Goal: Information Seeking & Learning: Learn about a topic

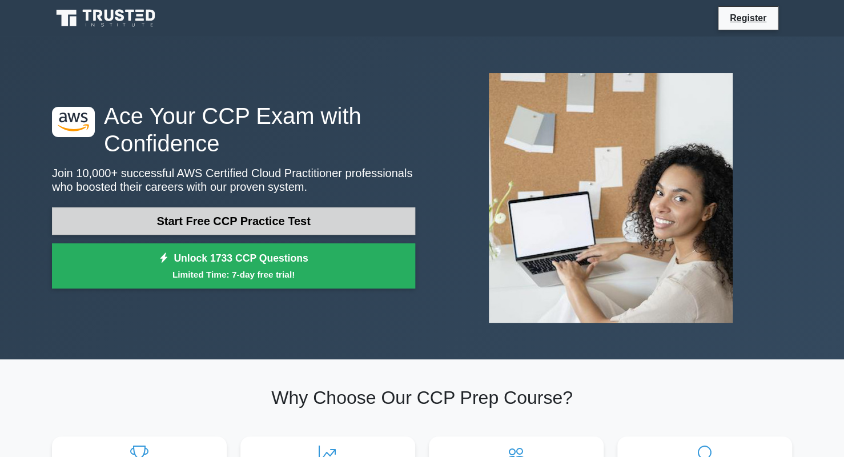
click at [243, 221] on link "Start Free CCP Practice Test" at bounding box center [233, 220] width 363 height 27
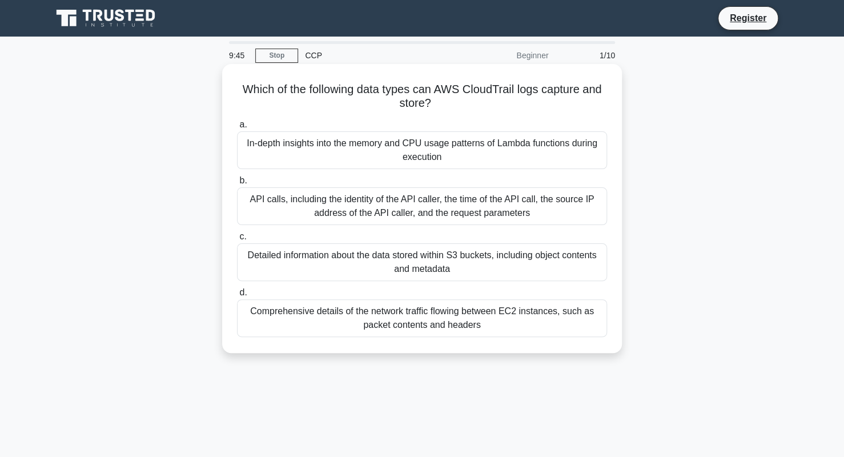
click at [295, 203] on div "API calls, including the identity of the API caller, the time of the API call, …" at bounding box center [422, 206] width 370 height 38
click at [237, 184] on input "b. API calls, including the identity of the API caller, the time of the API cal…" at bounding box center [237, 180] width 0 height 7
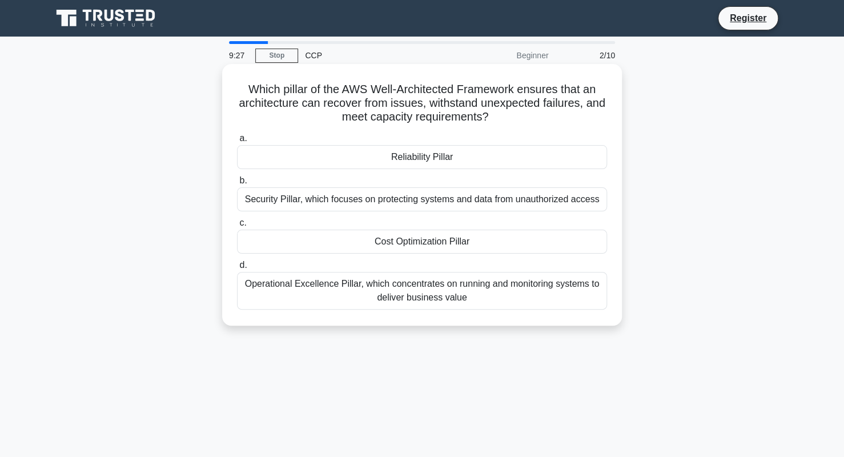
click at [422, 159] on div "Reliability Pillar" at bounding box center [422, 157] width 370 height 24
click at [237, 142] on input "a. Reliability Pillar" at bounding box center [237, 138] width 0 height 7
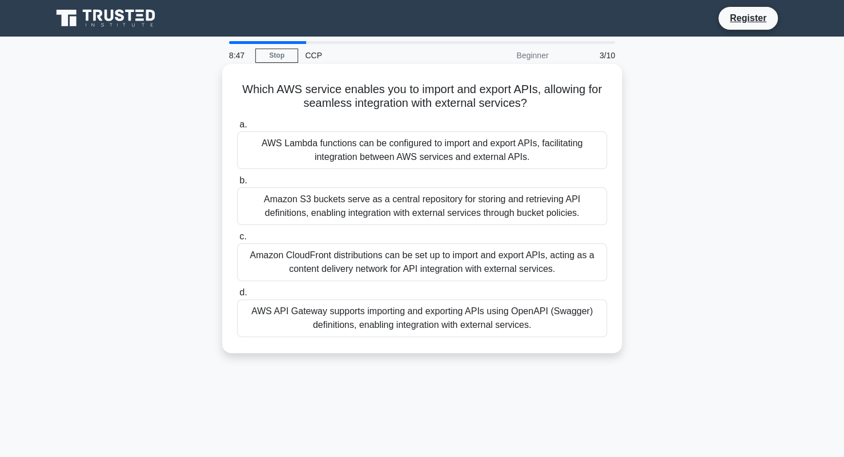
click at [378, 309] on div "AWS API Gateway supports importing and exporting APIs using OpenAPI (Swagger) d…" at bounding box center [422, 318] width 370 height 38
click at [237, 296] on input "d. AWS API Gateway supports importing and exporting APIs using OpenAPI (Swagger…" at bounding box center [237, 292] width 0 height 7
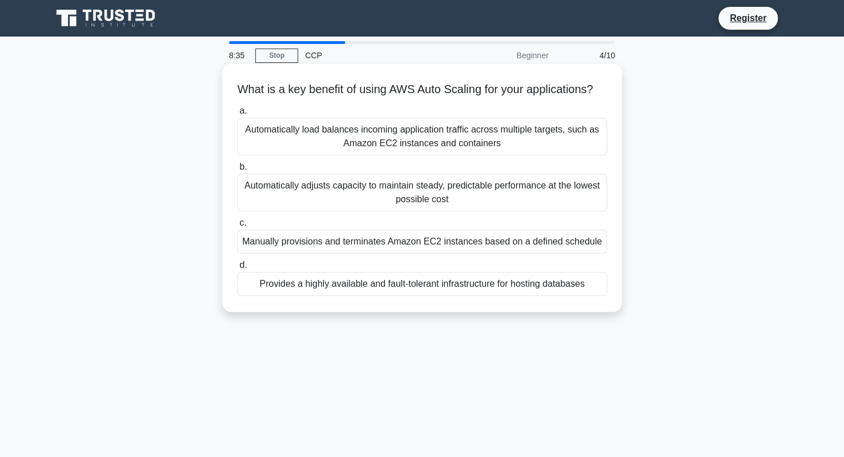
click at [330, 199] on div "Automatically adjusts capacity to maintain steady, predictable performance at t…" at bounding box center [422, 193] width 370 height 38
click at [237, 171] on input "b. Automatically adjusts capacity to maintain steady, predictable performance a…" at bounding box center [237, 166] width 0 height 7
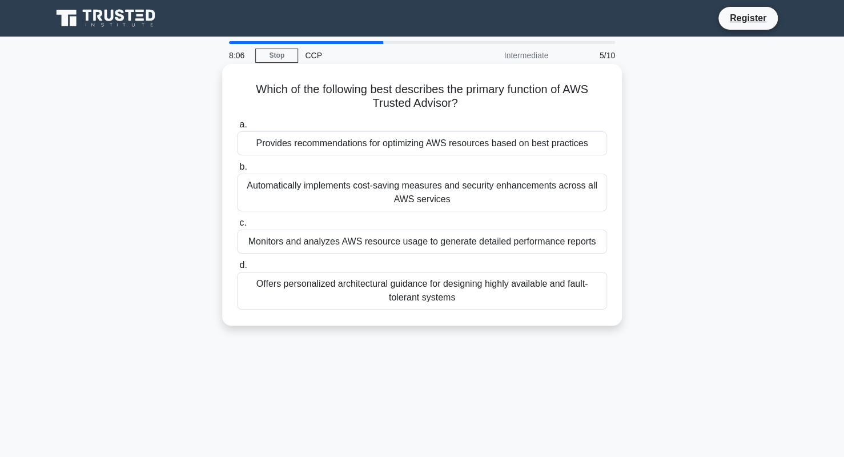
click at [406, 147] on div "Provides recommendations for optimizing AWS resources based on best practices" at bounding box center [422, 143] width 370 height 24
click at [237, 128] on input "a. Provides recommendations for optimizing AWS resources based on best practices" at bounding box center [237, 124] width 0 height 7
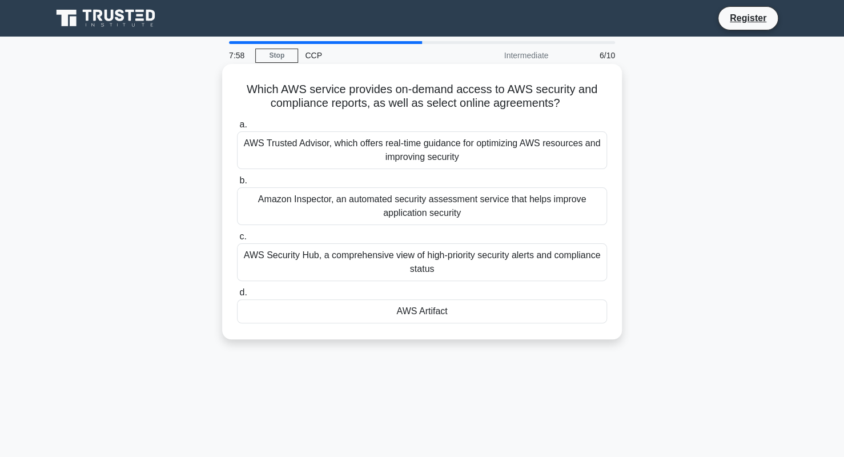
click at [390, 312] on div "AWS Artifact" at bounding box center [422, 311] width 370 height 24
click at [237, 296] on input "d. AWS Artifact" at bounding box center [237, 292] width 0 height 7
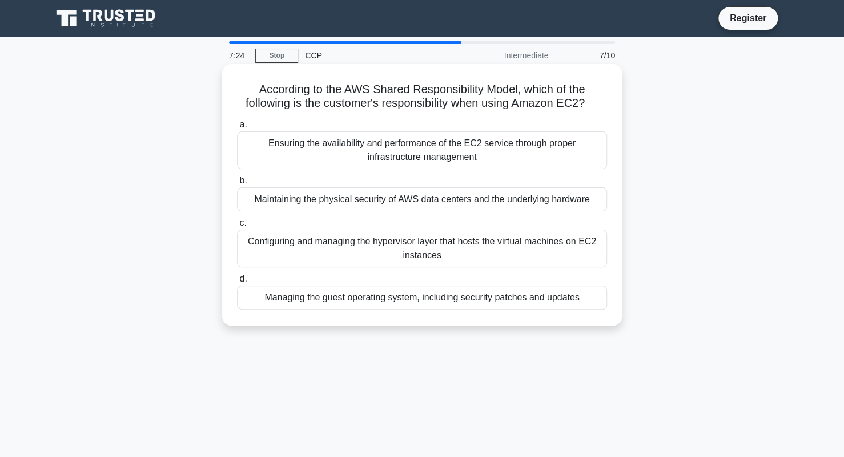
click at [353, 297] on div "Managing the guest operating system, including security patches and updates" at bounding box center [422, 297] width 370 height 24
click at [237, 283] on input "d. Managing the guest operating system, including security patches and updates" at bounding box center [237, 278] width 0 height 7
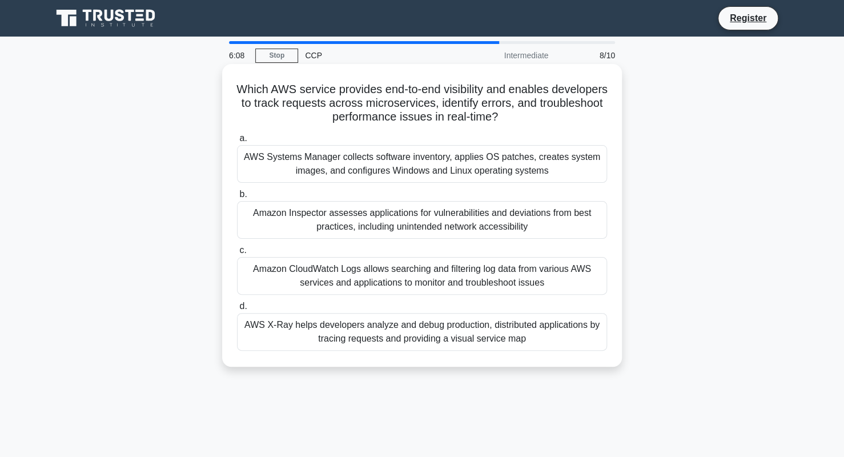
click at [392, 278] on div "Amazon CloudWatch Logs allows searching and filtering log data from various AWS…" at bounding box center [422, 276] width 370 height 38
click at [237, 254] on input "c. Amazon CloudWatch Logs allows searching and filtering log data from various …" at bounding box center [237, 250] width 0 height 7
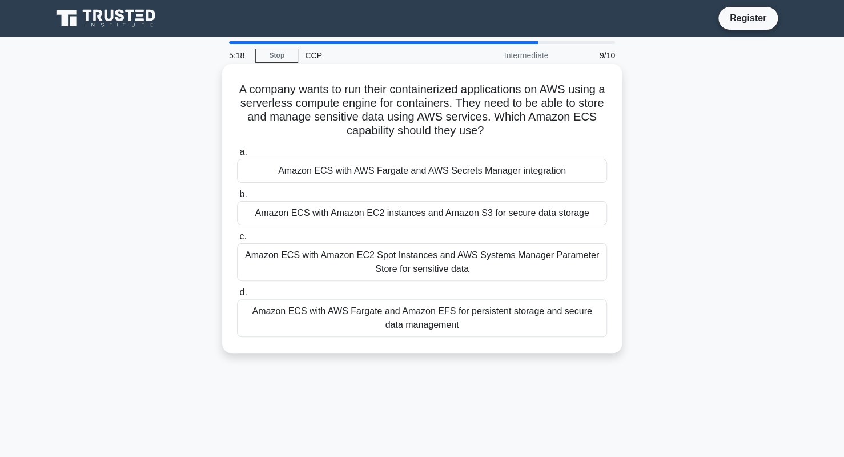
click at [351, 323] on div "Amazon ECS with AWS Fargate and Amazon EFS for persistent storage and secure da…" at bounding box center [422, 318] width 370 height 38
click at [237, 296] on input "d. Amazon ECS with AWS Fargate and Amazon EFS for persistent storage and secure…" at bounding box center [237, 292] width 0 height 7
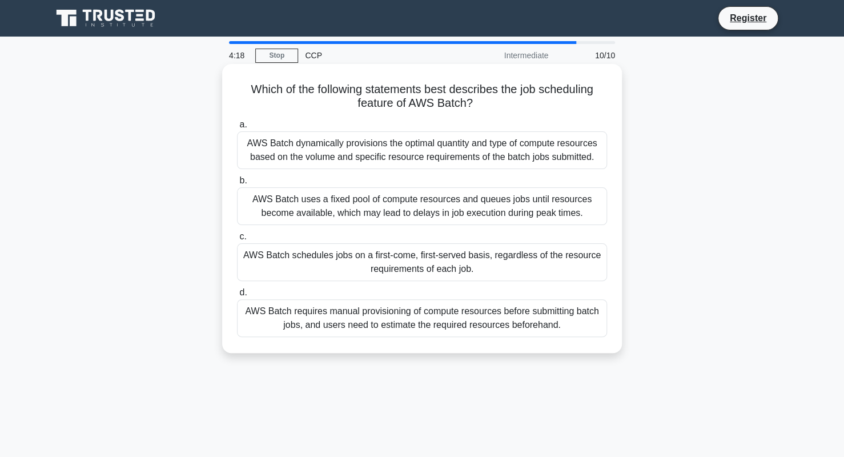
click at [292, 320] on div "AWS Batch requires manual provisioning of compute resources before submitting b…" at bounding box center [422, 318] width 370 height 38
click at [237, 296] on input "d. AWS Batch requires manual provisioning of compute resources before submittin…" at bounding box center [237, 292] width 0 height 7
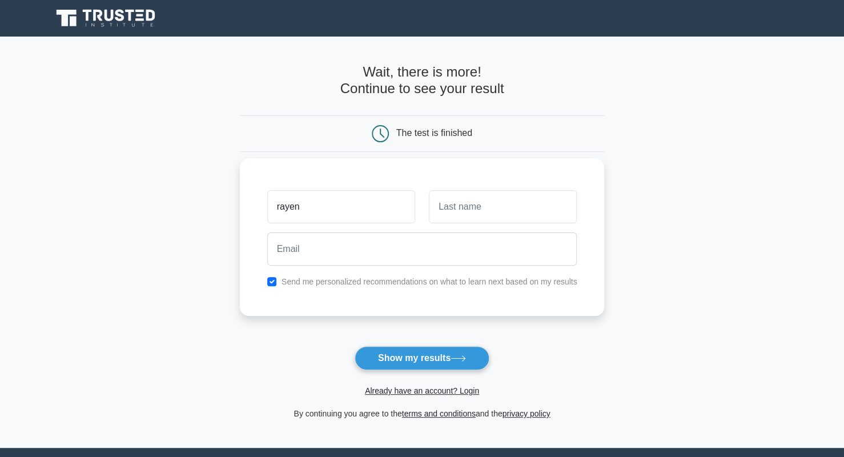
type input "rayen"
click at [478, 211] on input "text" at bounding box center [503, 206] width 148 height 33
type input "n"
type input "rybelius"
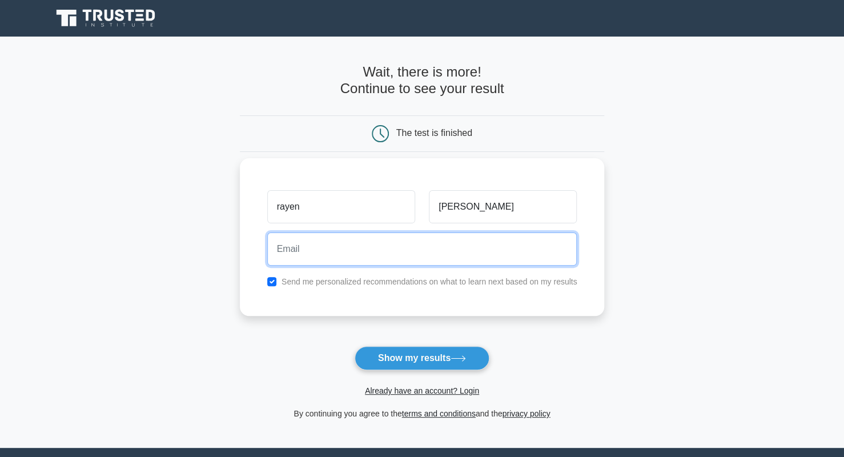
click at [355, 237] on input "email" at bounding box center [422, 248] width 310 height 33
type input "m.rayen99@gmail.com"
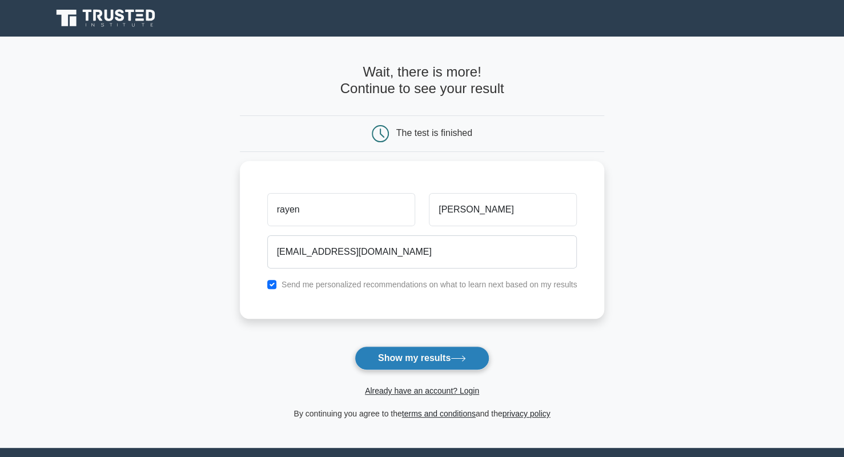
click at [410, 359] on button "Show my results" at bounding box center [422, 358] width 135 height 24
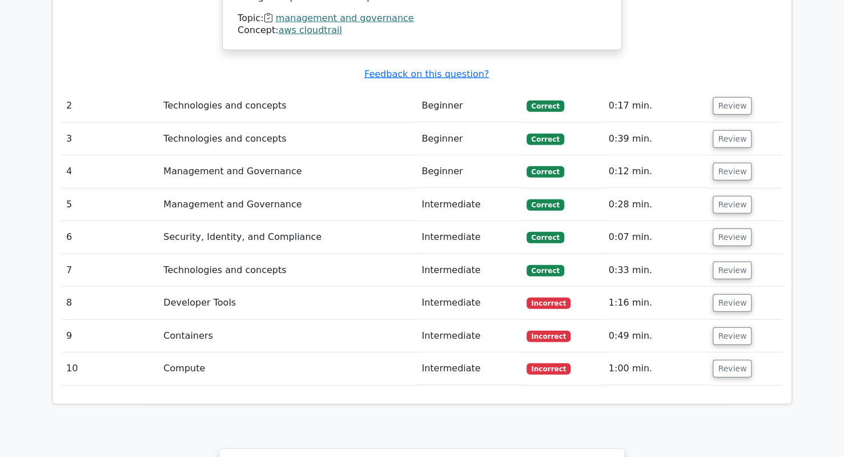
scroll to position [0, 7]
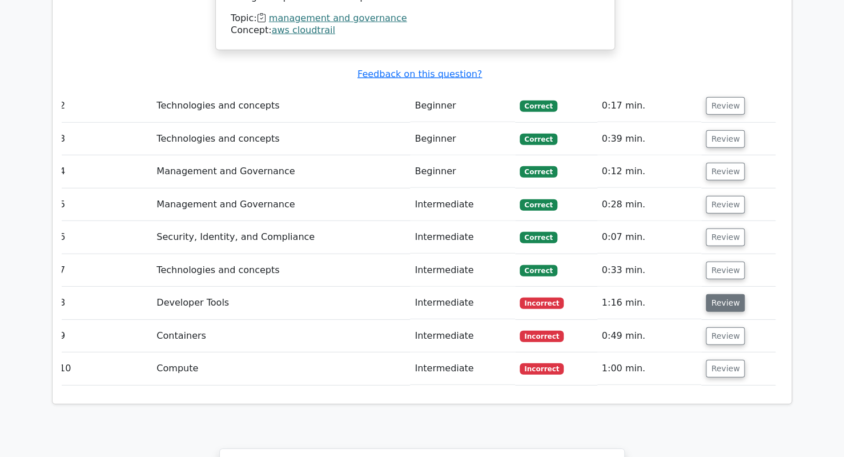
click at [719, 294] on button "Review" at bounding box center [725, 303] width 39 height 18
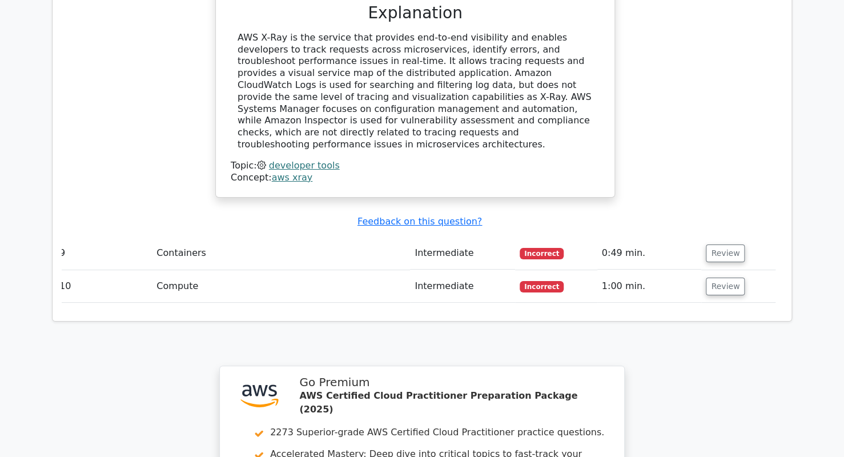
scroll to position [2008, 0]
click at [716, 243] on button "Review" at bounding box center [725, 252] width 39 height 18
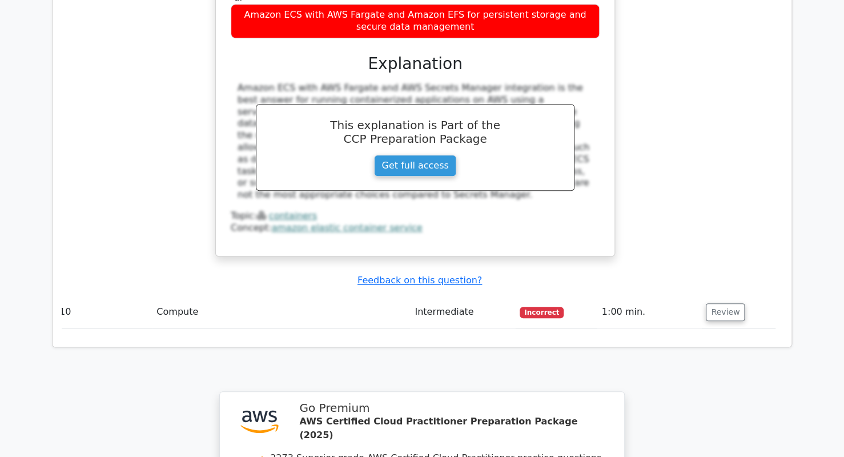
scroll to position [2504, 0]
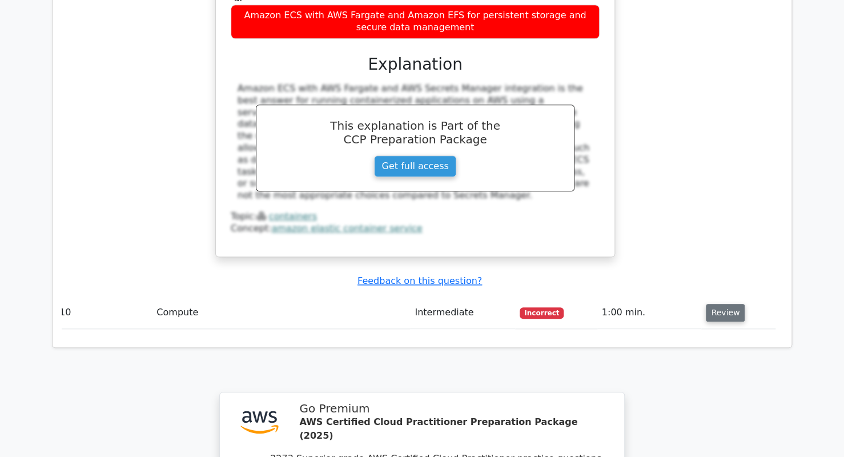
click at [730, 304] on button "Review" at bounding box center [725, 313] width 39 height 18
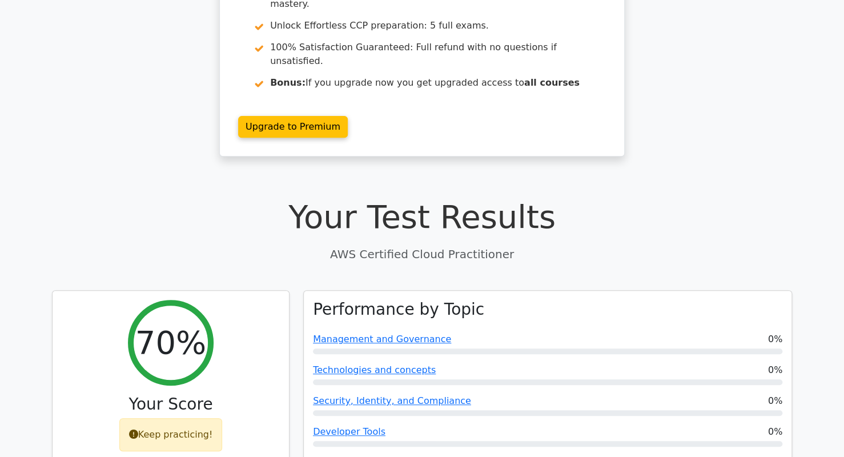
scroll to position [114, 0]
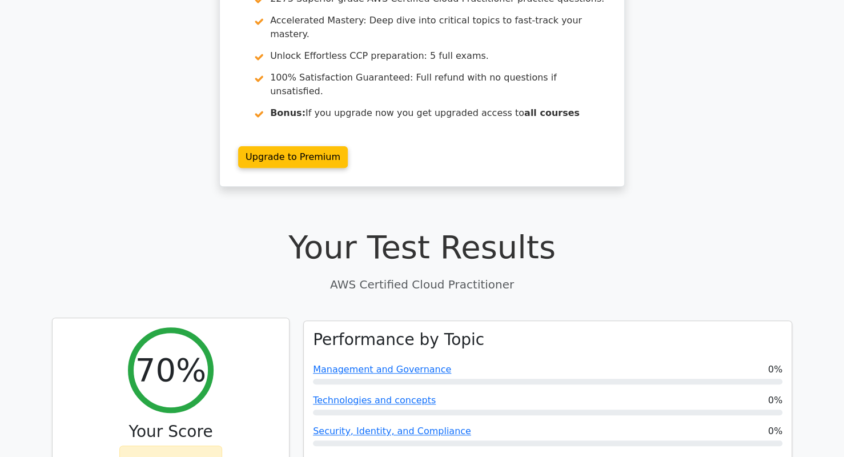
click at [191, 445] on div "Keep practicing!" at bounding box center [170, 461] width 103 height 33
click at [135, 456] on icon at bounding box center [133, 461] width 9 height 9
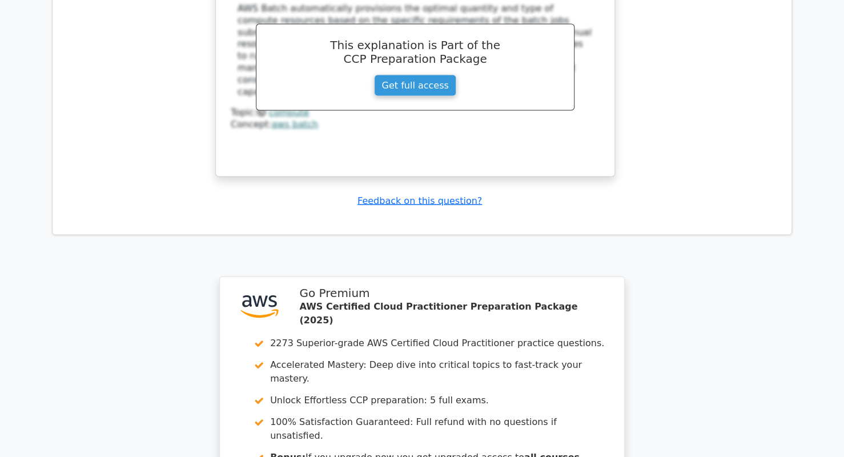
scroll to position [3328, 0]
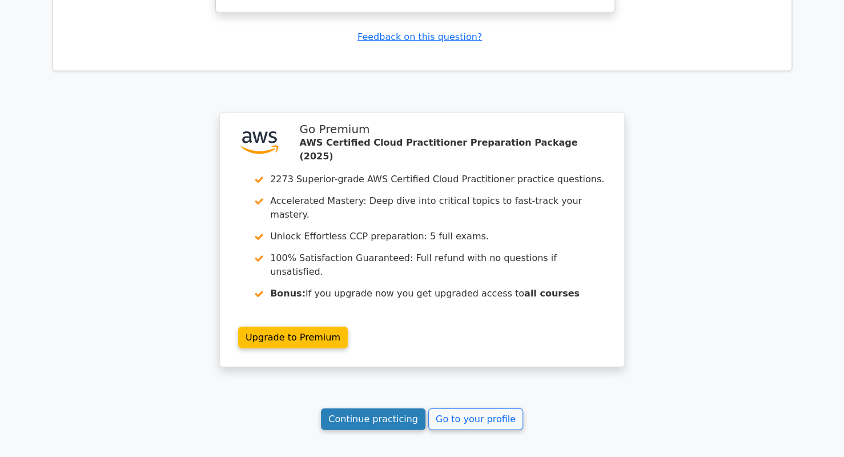
click at [388, 408] on link "Continue practicing" at bounding box center [373, 419] width 104 height 22
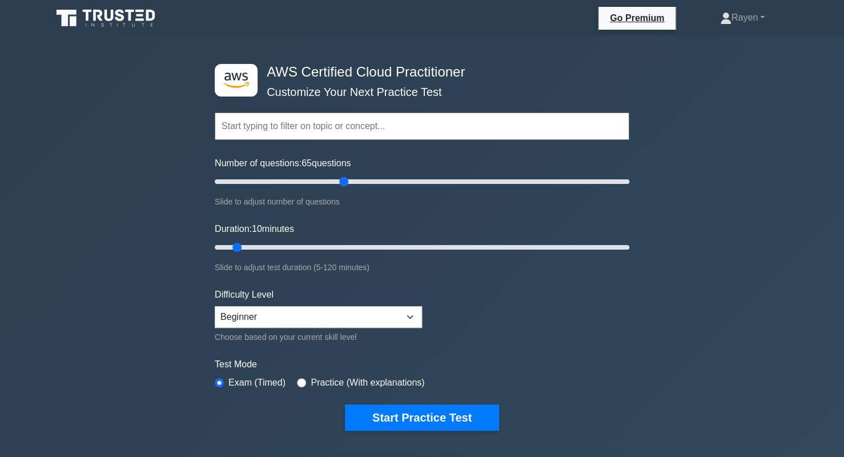
drag, startPoint x: 229, startPoint y: 179, endPoint x: 348, endPoint y: 182, distance: 118.8
type input "65"
click at [348, 182] on input "Number of questions: 65 questions" at bounding box center [422, 182] width 414 height 14
drag, startPoint x: 235, startPoint y: 246, endPoint x: 415, endPoint y: 256, distance: 180.7
type input "60"
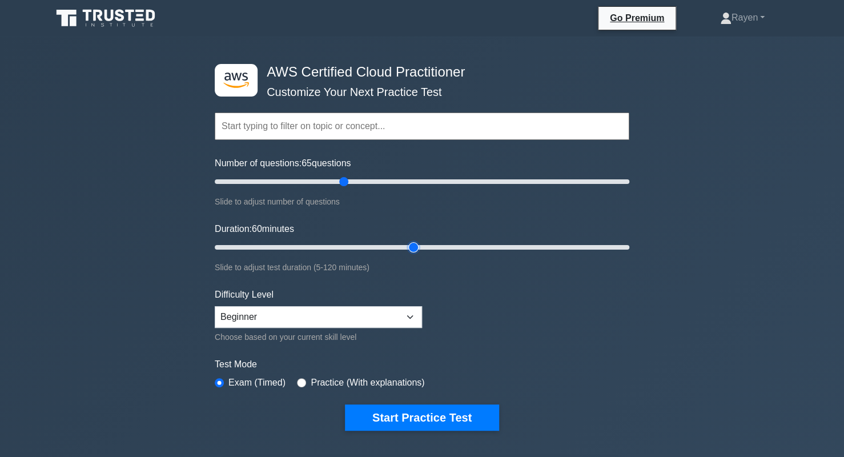
click at [415, 254] on input "Duration: 60 minutes" at bounding box center [422, 247] width 414 height 14
click at [388, 308] on select "Beginner Intermediate Expert" at bounding box center [318, 317] width 207 height 22
select select "intermediate"
click at [215, 306] on select "Beginner Intermediate Expert" at bounding box center [318, 317] width 207 height 22
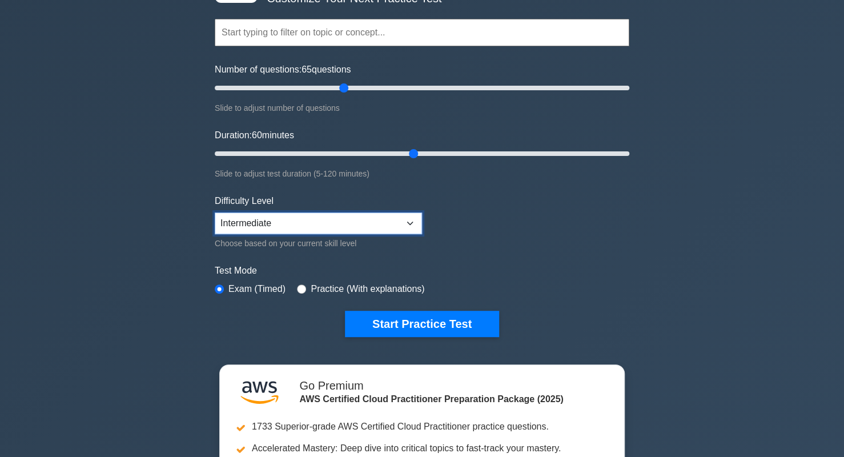
scroll to position [98, 0]
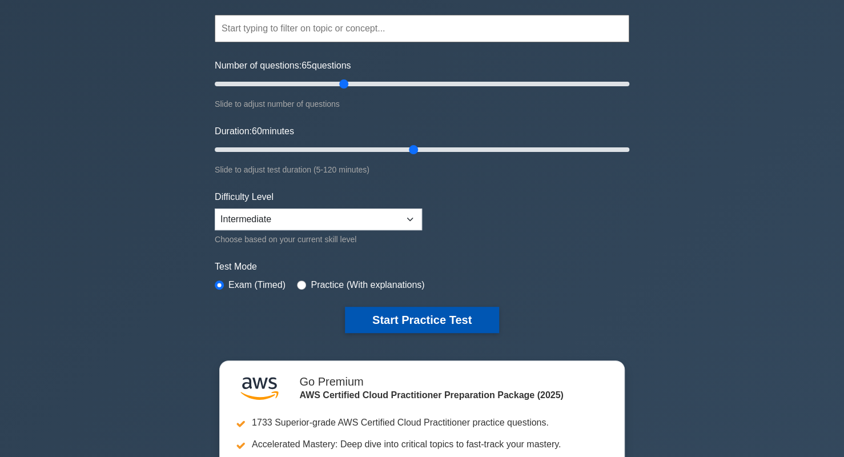
click at [370, 317] on button "Start Practice Test" at bounding box center [422, 320] width 154 height 26
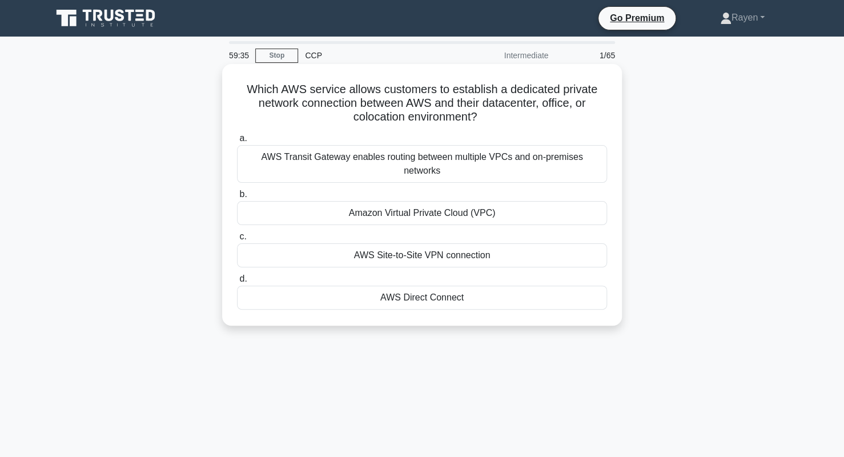
click at [511, 201] on div "Amazon Virtual Private Cloud (VPC)" at bounding box center [422, 213] width 370 height 24
click at [237, 198] on input "b. Amazon Virtual Private Cloud (VPC)" at bounding box center [237, 194] width 0 height 7
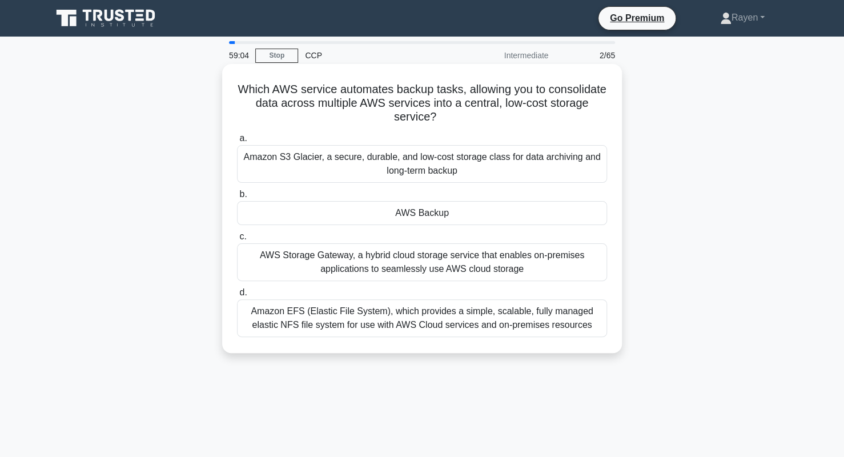
click at [476, 165] on div "Amazon S3 Glacier, a secure, durable, and low-cost storage class for data archi…" at bounding box center [422, 164] width 370 height 38
click at [237, 142] on input "a. Amazon S3 Glacier, a secure, durable, and low-cost storage class for data ar…" at bounding box center [237, 138] width 0 height 7
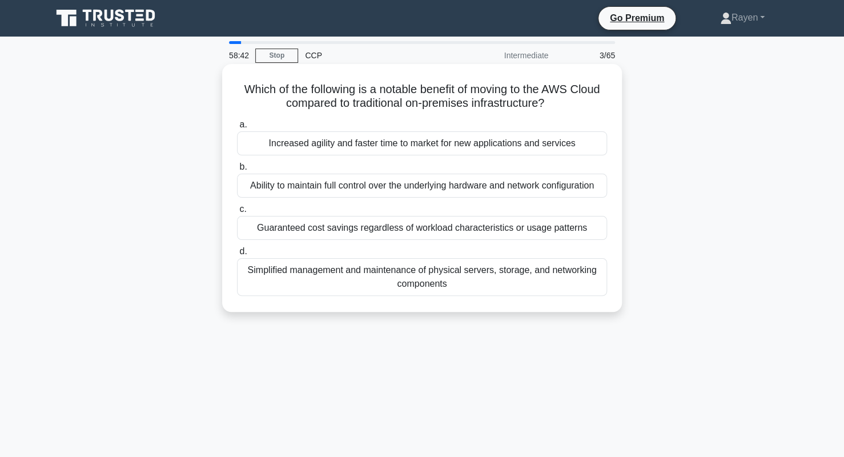
click at [440, 287] on div "Simplified management and maintenance of physical servers, storage, and network…" at bounding box center [422, 277] width 370 height 38
click at [237, 255] on input "d. Simplified management and maintenance of physical servers, storage, and netw…" at bounding box center [237, 251] width 0 height 7
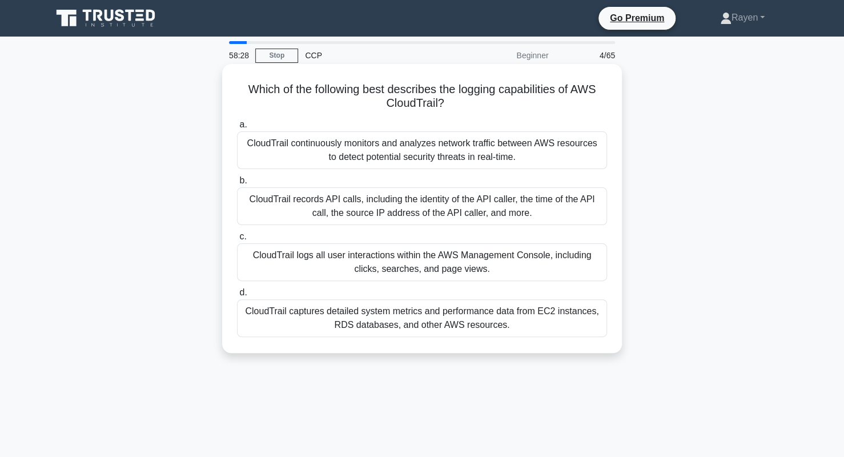
click at [452, 215] on div "CloudTrail records API calls, including the identity of the API caller, the tim…" at bounding box center [422, 206] width 370 height 38
click at [237, 184] on input "b. CloudTrail records API calls, including the identity of the API caller, the …" at bounding box center [237, 180] width 0 height 7
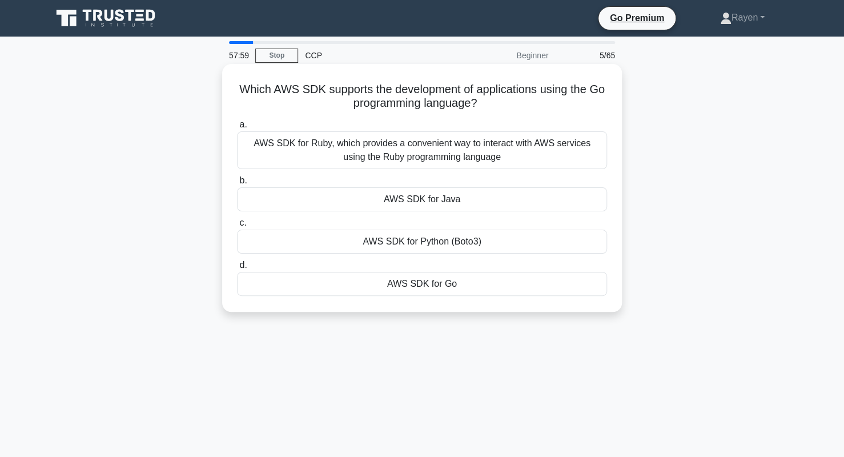
click at [396, 289] on div "AWS SDK for Go" at bounding box center [422, 284] width 370 height 24
click at [237, 269] on input "d. AWS SDK for Go" at bounding box center [237, 264] width 0 height 7
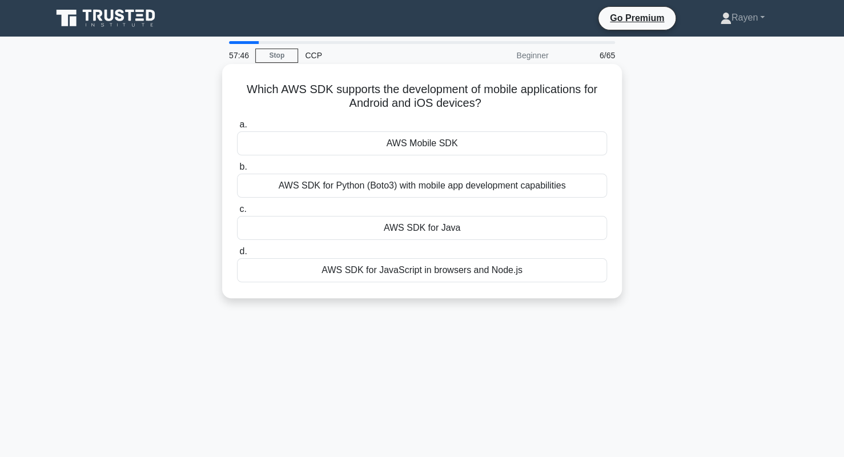
click at [433, 150] on div "AWS Mobile SDK" at bounding box center [422, 143] width 370 height 24
click at [237, 128] on input "a. AWS Mobile SDK" at bounding box center [237, 124] width 0 height 7
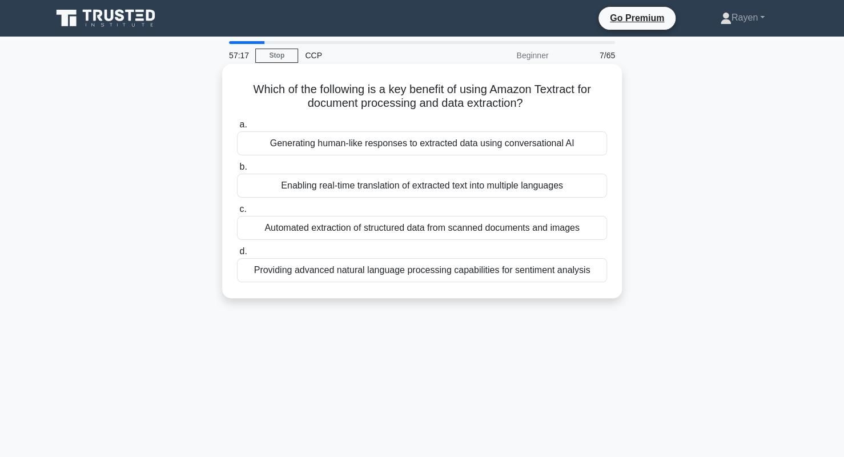
click at [423, 233] on div "Automated extraction of structured data from scanned documents and images" at bounding box center [422, 228] width 370 height 24
click at [237, 213] on input "c. Automated extraction of structured data from scanned documents and images" at bounding box center [237, 209] width 0 height 7
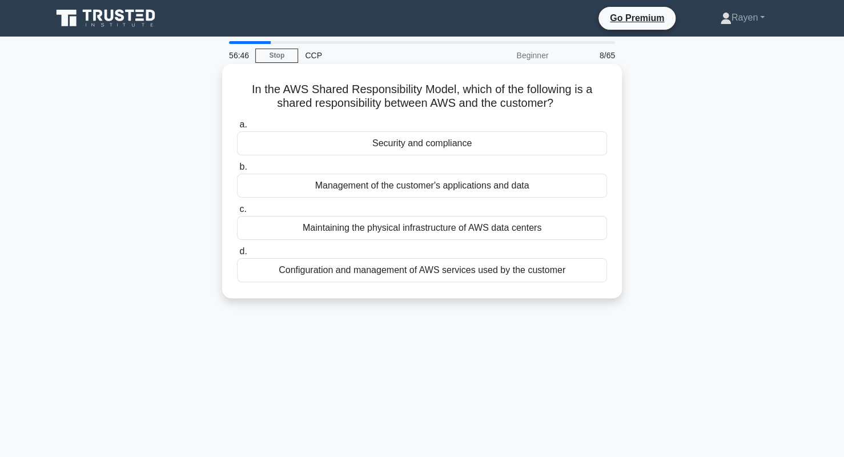
click at [431, 147] on div "Security and compliance" at bounding box center [422, 143] width 370 height 24
click at [237, 128] on input "a. Security and compliance" at bounding box center [237, 124] width 0 height 7
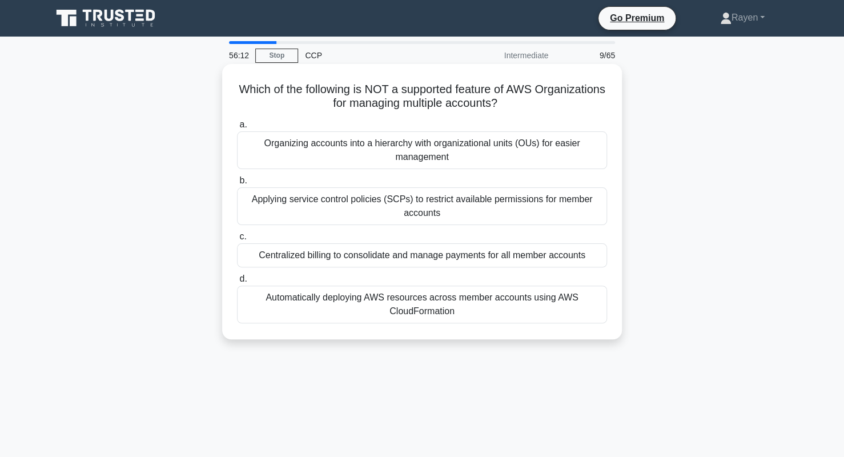
click at [348, 305] on div "Automatically deploying AWS resources across member accounts using AWS CloudFor…" at bounding box center [422, 304] width 370 height 38
click at [237, 283] on input "d. Automatically deploying AWS resources across member accounts using AWS Cloud…" at bounding box center [237, 278] width 0 height 7
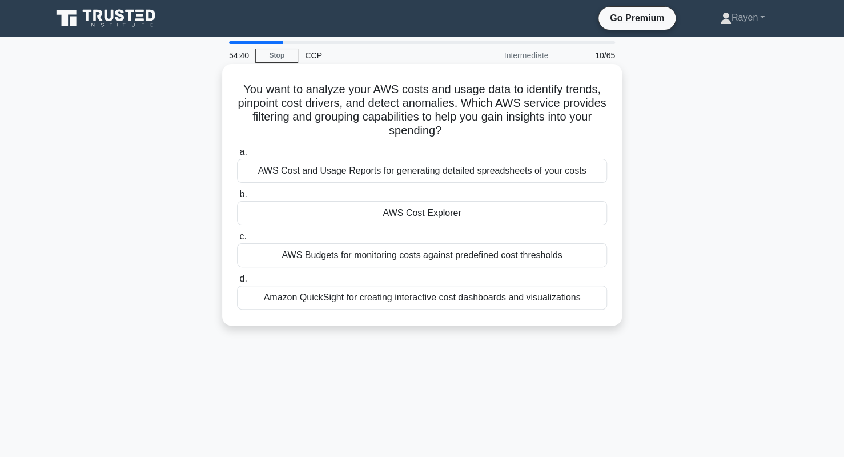
click at [453, 170] on div "AWS Cost and Usage Reports for generating detailed spreadsheets of your costs" at bounding box center [422, 171] width 370 height 24
click at [237, 156] on input "a. AWS Cost and Usage Reports for generating detailed spreadsheets of your costs" at bounding box center [237, 151] width 0 height 7
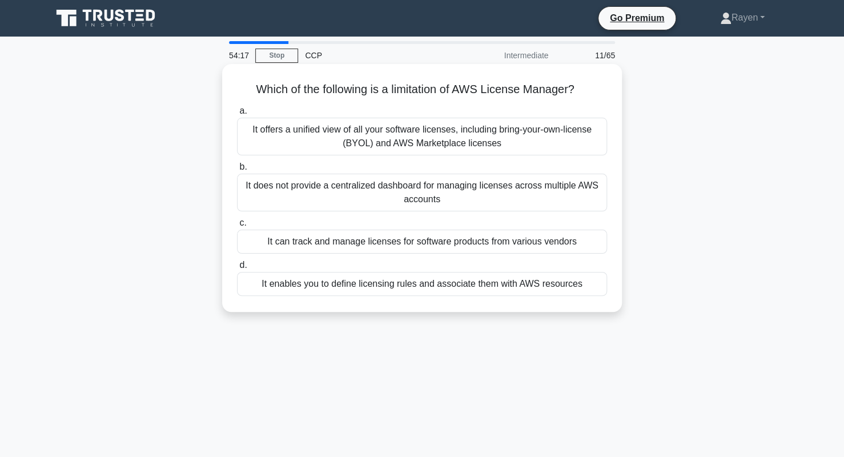
click at [469, 140] on div "It offers a unified view of all your software licenses, including bring-your-ow…" at bounding box center [422, 137] width 370 height 38
click at [237, 115] on input "a. It offers a unified view of all your software licenses, including bring-your…" at bounding box center [237, 110] width 0 height 7
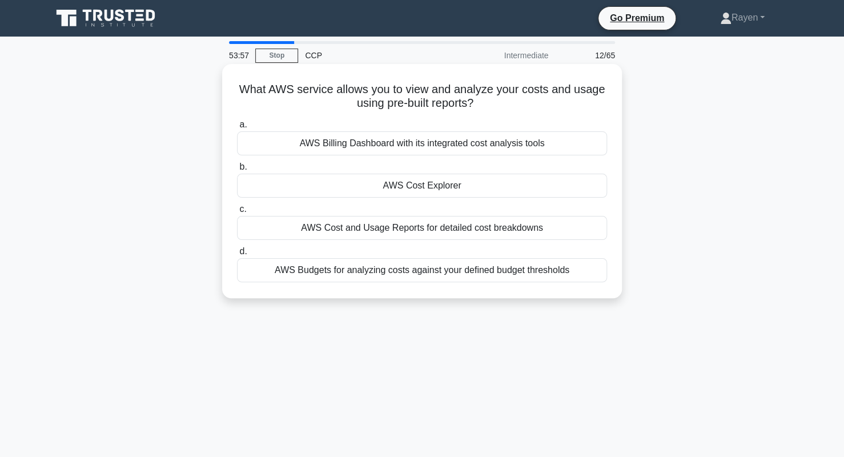
drag, startPoint x: 418, startPoint y: 188, endPoint x: 381, endPoint y: 188, distance: 36.5
click at [381, 188] on div "AWS Cost Explorer" at bounding box center [422, 186] width 370 height 24
click at [237, 171] on input "b. AWS Cost Explorer" at bounding box center [237, 166] width 0 height 7
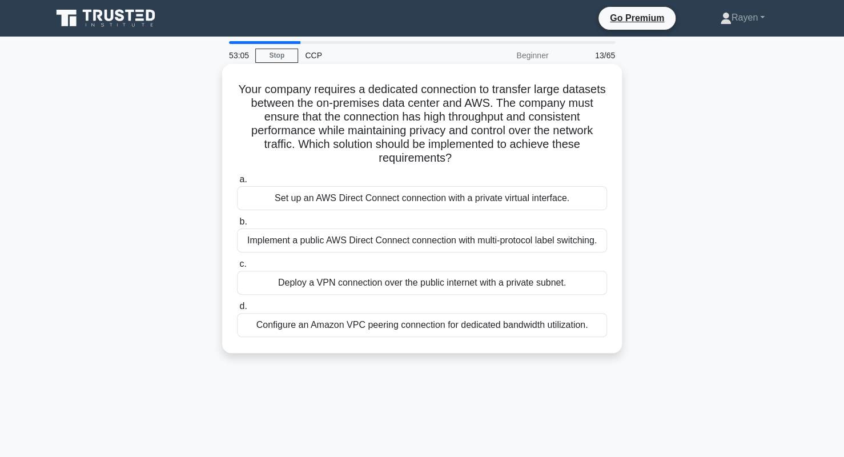
click at [470, 202] on div "Set up an AWS Direct Connect connection with a private virtual interface." at bounding box center [422, 198] width 370 height 24
click at [237, 183] on input "a. Set up an AWS Direct Connect connection with a private virtual interface." at bounding box center [237, 179] width 0 height 7
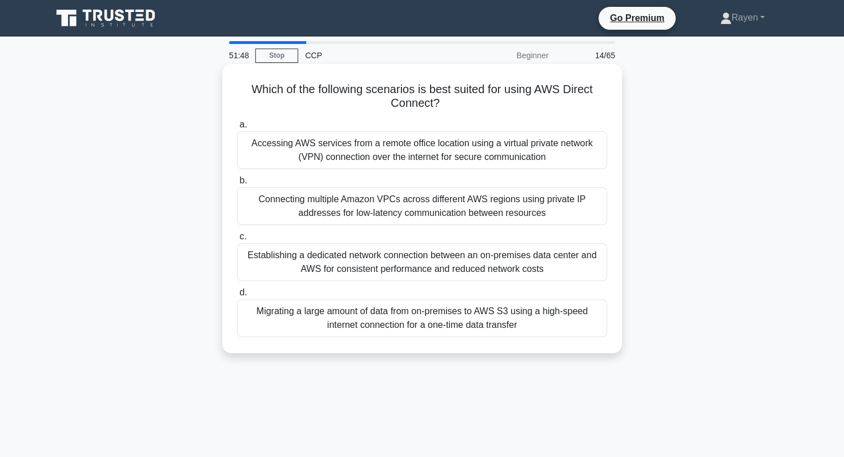
scroll to position [18, 0]
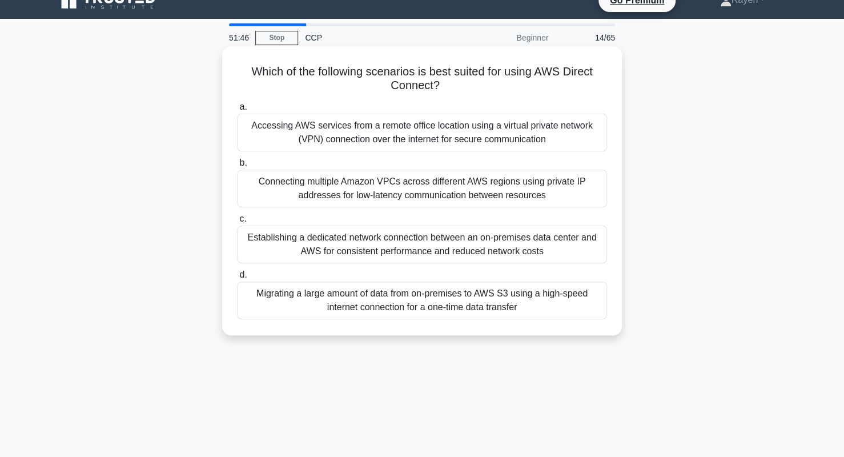
click at [363, 251] on div "Establishing a dedicated network connection between an on-premises data center …" at bounding box center [422, 244] width 370 height 38
click at [237, 223] on input "c. Establishing a dedicated network connection between an on-premises data cent…" at bounding box center [237, 218] width 0 height 7
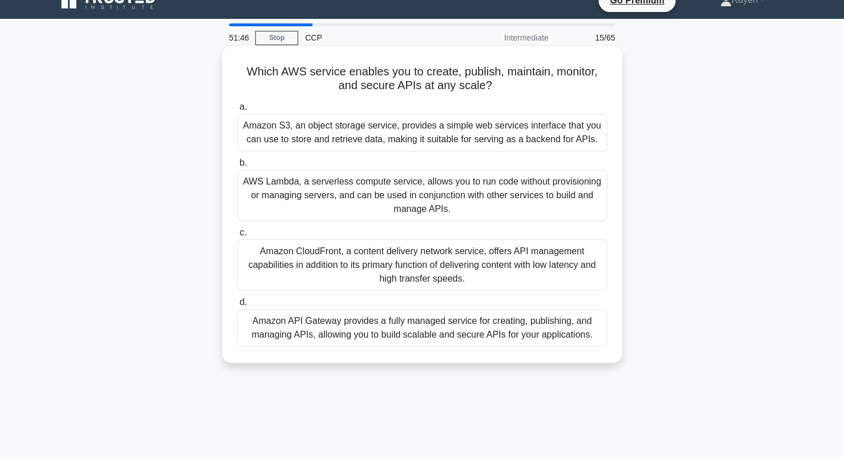
scroll to position [0, 0]
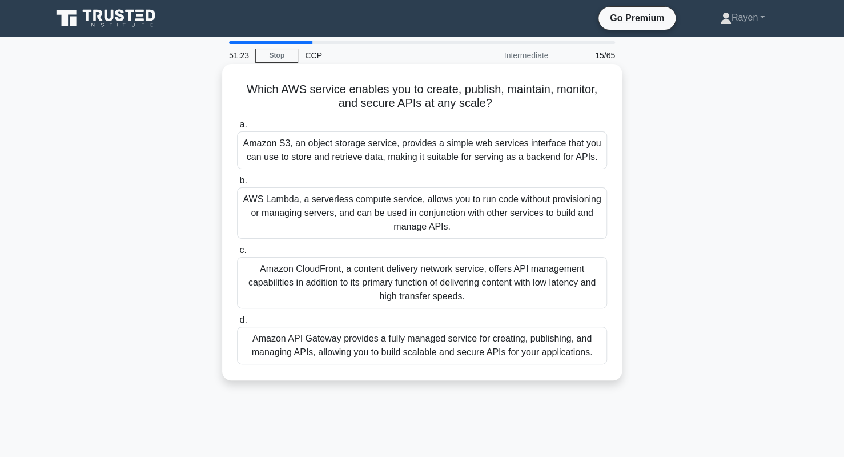
click at [381, 339] on div "Amazon API Gateway provides a fully managed service for creating, publishing, a…" at bounding box center [422, 346] width 370 height 38
click at [237, 324] on input "d. Amazon API Gateway provides a fully managed service for creating, publishing…" at bounding box center [237, 319] width 0 height 7
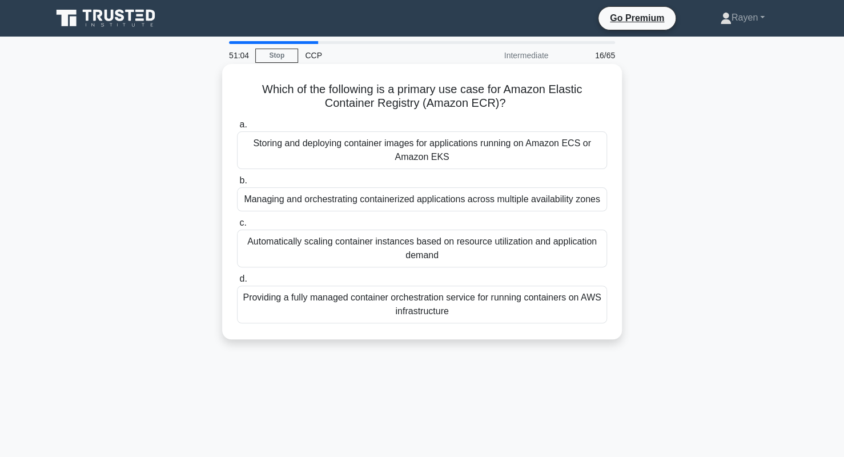
click at [359, 151] on div "Storing and deploying container images for applications running on Amazon ECS o…" at bounding box center [422, 150] width 370 height 38
click at [237, 128] on input "a. Storing and deploying container images for applications running on Amazon EC…" at bounding box center [237, 124] width 0 height 7
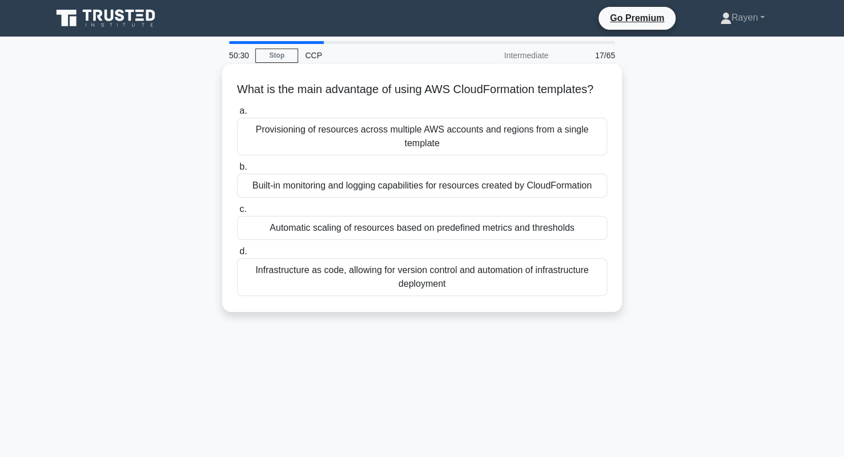
click at [442, 296] on div "Infrastructure as code, allowing for version control and automation of infrastr…" at bounding box center [422, 277] width 370 height 38
click at [237, 255] on input "d. Infrastructure as code, allowing for version control and automation of infra…" at bounding box center [237, 251] width 0 height 7
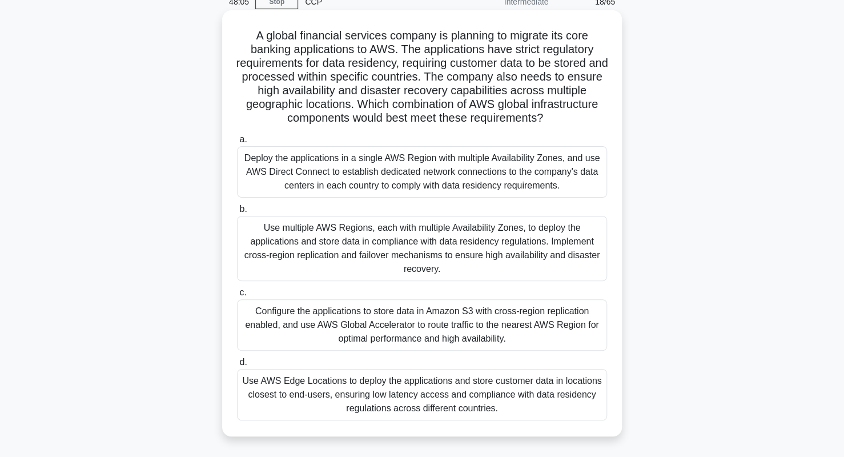
scroll to position [53, 0]
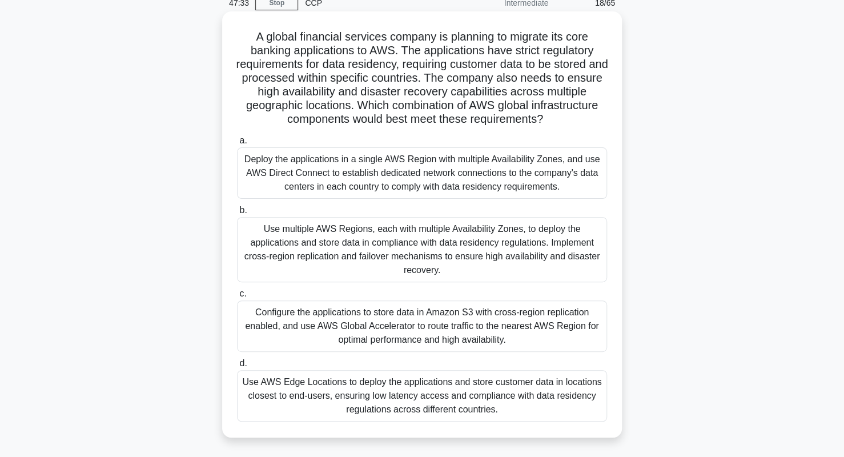
click at [481, 267] on div "Use multiple AWS Regions, each with multiple Availability Zones, to deploy the …" at bounding box center [422, 249] width 370 height 65
click at [237, 214] on input "b. Use multiple AWS Regions, each with multiple Availability Zones, to deploy t…" at bounding box center [237, 210] width 0 height 7
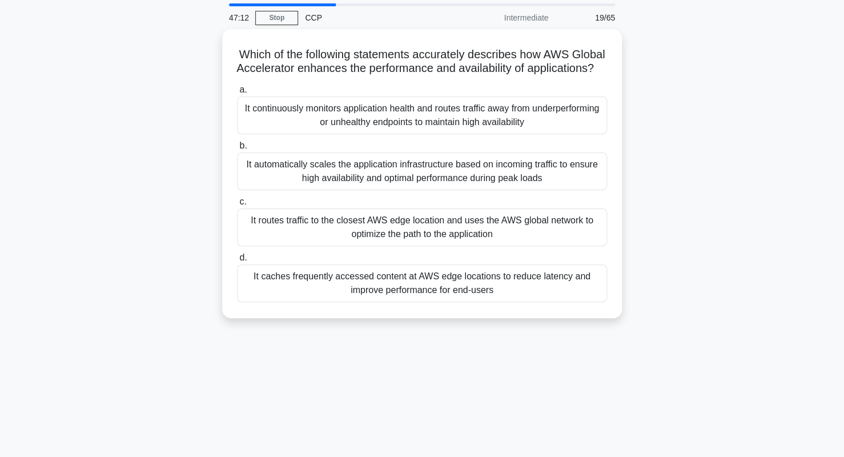
scroll to position [39, 0]
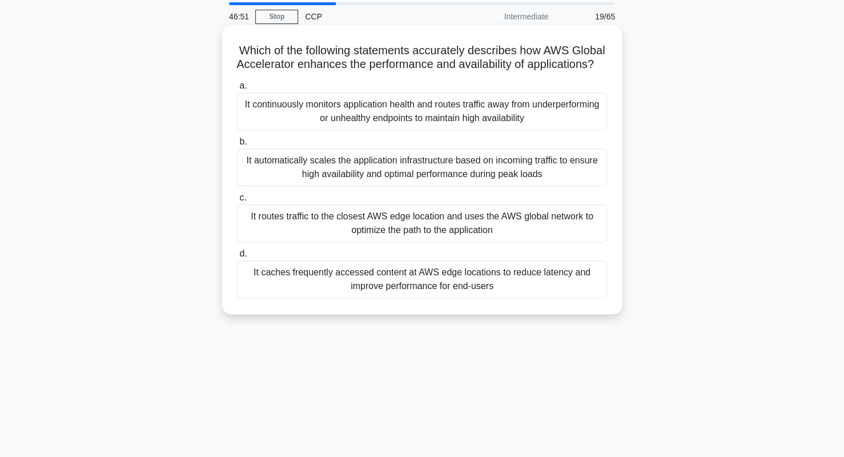
click at [374, 241] on div "It routes traffic to the closest AWS edge location and uses the AWS global netw…" at bounding box center [422, 223] width 370 height 38
click at [237, 202] on input "c. It routes traffic to the closest AWS edge location and uses the AWS global n…" at bounding box center [237, 197] width 0 height 7
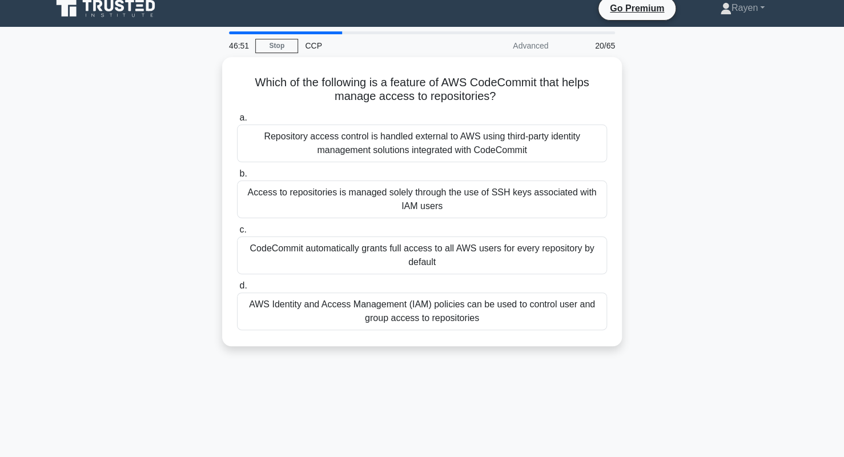
scroll to position [0, 0]
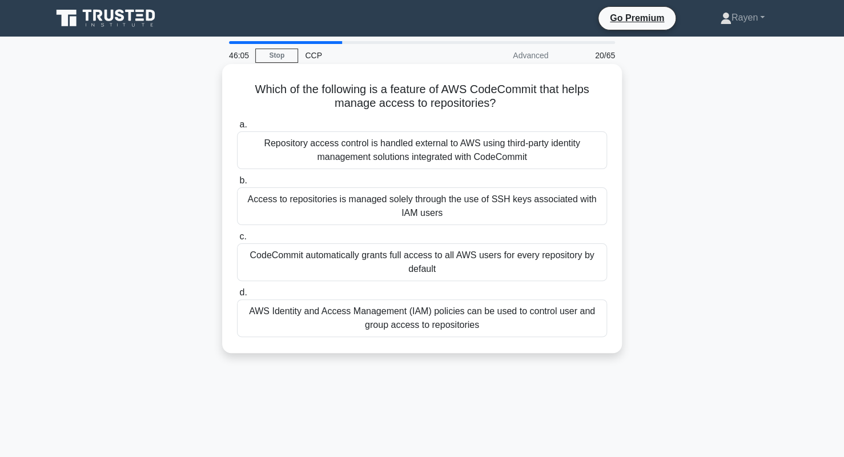
click at [342, 319] on div "AWS Identity and Access Management (IAM) policies can be used to control user a…" at bounding box center [422, 318] width 370 height 38
click at [237, 296] on input "d. AWS Identity and Access Management (IAM) policies can be used to control use…" at bounding box center [237, 292] width 0 height 7
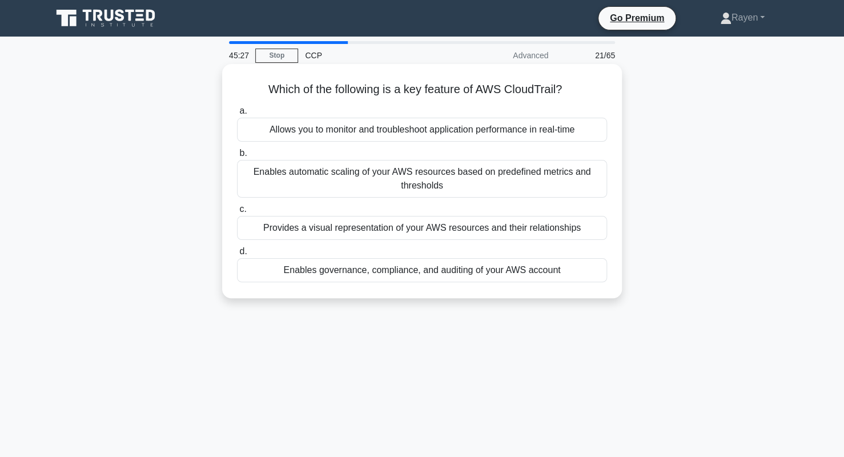
click at [440, 131] on div "Allows you to monitor and troubleshoot application performance in real-time" at bounding box center [422, 130] width 370 height 24
click at [237, 115] on input "a. Allows you to monitor and troubleshoot application performance in real-time" at bounding box center [237, 110] width 0 height 7
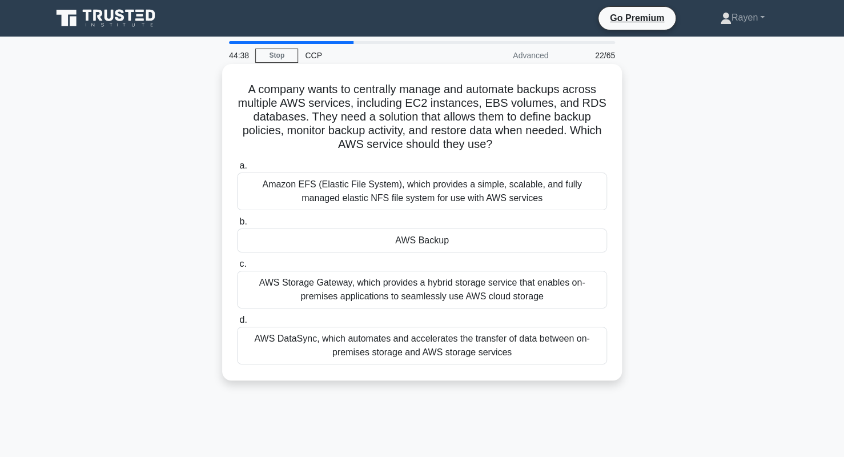
click at [357, 343] on div "AWS DataSync, which automates and accelerates the transfer of data between on-p…" at bounding box center [422, 346] width 370 height 38
click at [237, 324] on input "d. AWS DataSync, which automates and accelerates the transfer of data between o…" at bounding box center [237, 319] width 0 height 7
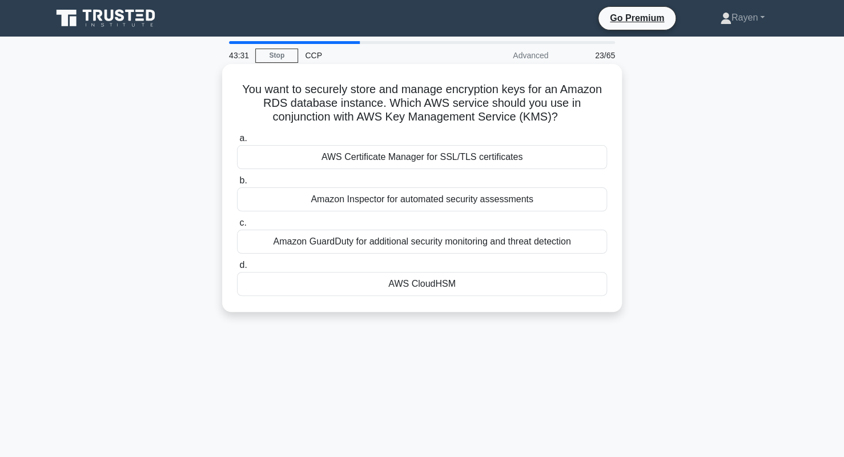
click at [365, 289] on div "AWS CloudHSM" at bounding box center [422, 284] width 370 height 24
click at [237, 269] on input "d. AWS CloudHSM" at bounding box center [237, 264] width 0 height 7
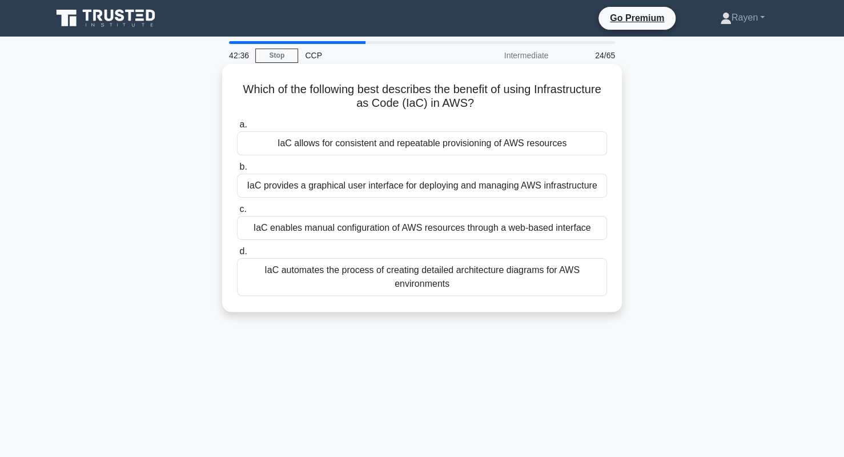
click at [518, 147] on div "IaC allows for consistent and repeatable provisioning of AWS resources" at bounding box center [422, 143] width 370 height 24
click at [237, 128] on input "a. IaC allows for consistent and repeatable provisioning of AWS resources" at bounding box center [237, 124] width 0 height 7
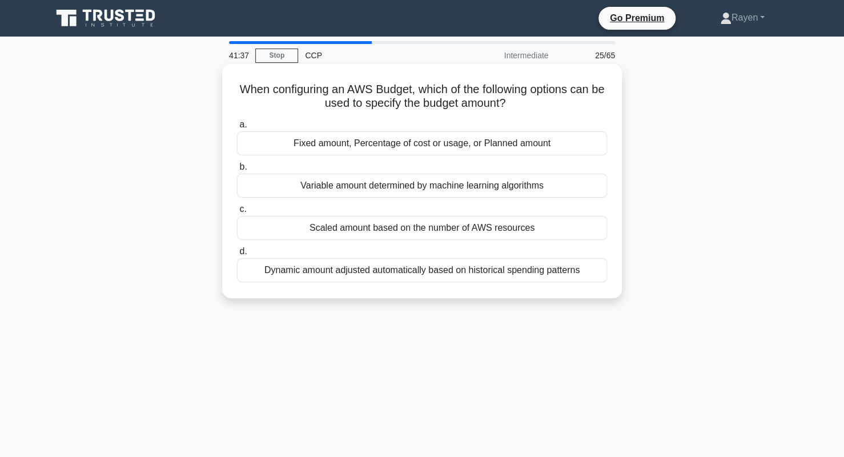
click at [497, 146] on div "Fixed amount, Percentage of cost or usage, or Planned amount" at bounding box center [422, 143] width 370 height 24
click at [237, 128] on input "a. Fixed amount, Percentage of cost or usage, or Planned amount" at bounding box center [237, 124] width 0 height 7
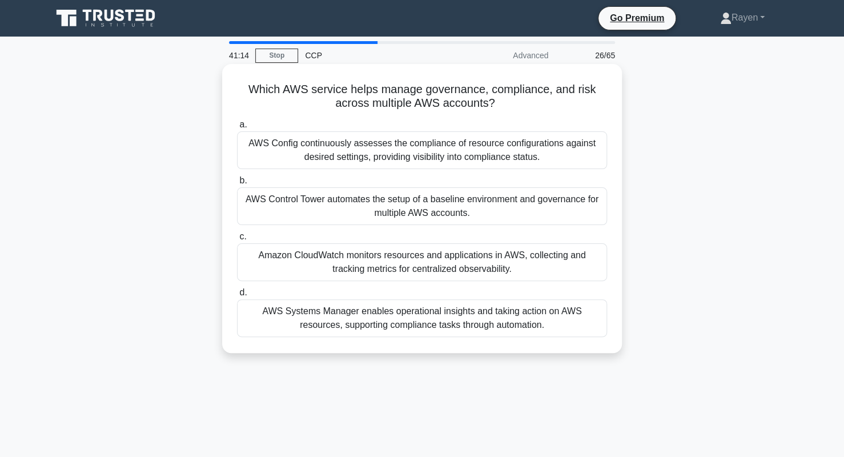
click at [541, 152] on div "AWS Config continuously assesses the compliance of resource configurations agai…" at bounding box center [422, 150] width 370 height 38
click at [237, 128] on input "a. AWS Config continuously assesses the compliance of resource configurations a…" at bounding box center [237, 124] width 0 height 7
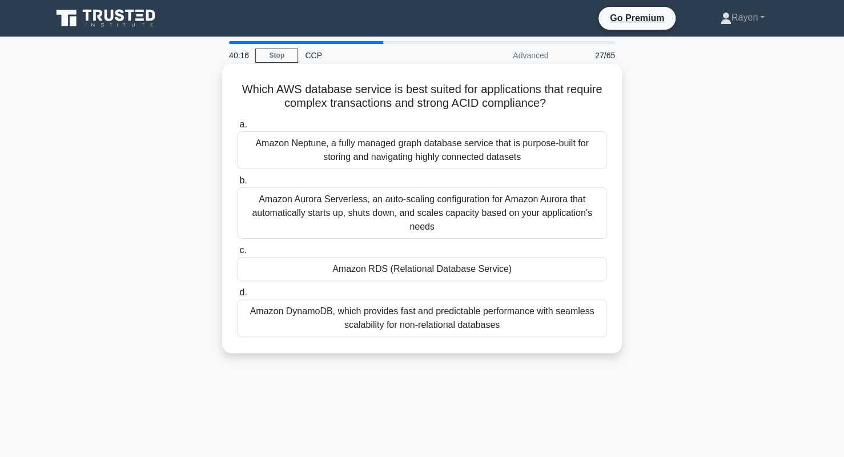
click at [486, 215] on div "Amazon Aurora Serverless, an auto-scaling configuration for Amazon Aurora that …" at bounding box center [422, 212] width 370 height 51
click at [237, 184] on input "b. Amazon Aurora Serverless, an auto-scaling configuration for Amazon Aurora th…" at bounding box center [237, 180] width 0 height 7
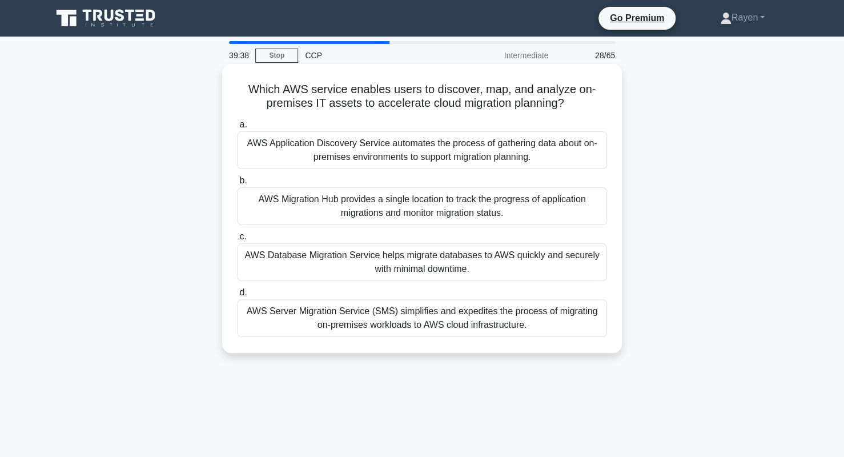
drag, startPoint x: 570, startPoint y: 100, endPoint x: 241, endPoint y: 87, distance: 328.5
click at [241, 87] on h5 "Which AWS service enables users to discover, map, and analyze on-premises IT as…" at bounding box center [422, 96] width 372 height 29
copy h5 "Which AWS service enables users to discover, map, and analyze on-premises IT as…"
click at [364, 151] on div "AWS Application Discovery Service automates the process of gathering data about…" at bounding box center [422, 150] width 370 height 38
click at [237, 128] on input "a. AWS Application Discovery Service automates the process of gathering data ab…" at bounding box center [237, 124] width 0 height 7
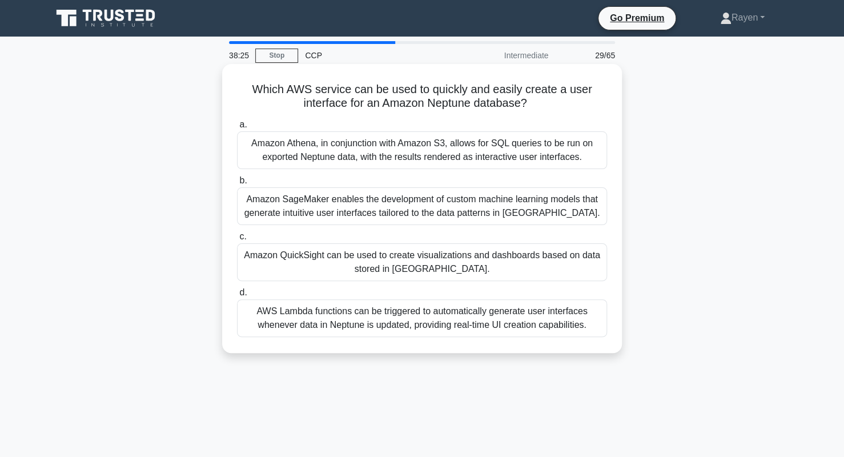
click at [390, 259] on div "Amazon QuickSight can be used to create visualizations and dashboards based on …" at bounding box center [422, 262] width 370 height 38
click at [237, 240] on input "c. Amazon QuickSight can be used to create visualizations and dashboards based …" at bounding box center [237, 236] width 0 height 7
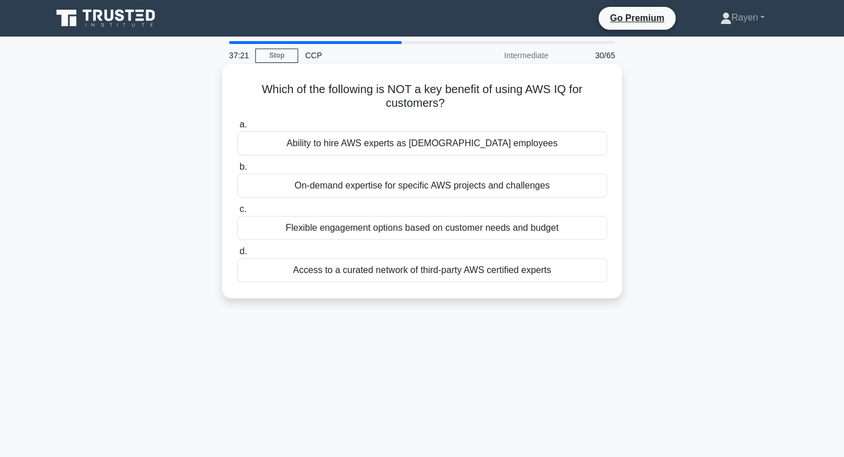
click at [407, 189] on div "On-demand expertise for specific AWS projects and challenges" at bounding box center [422, 186] width 370 height 24
click at [237, 171] on input "b. On-demand expertise for specific AWS projects and challenges" at bounding box center [237, 166] width 0 height 7
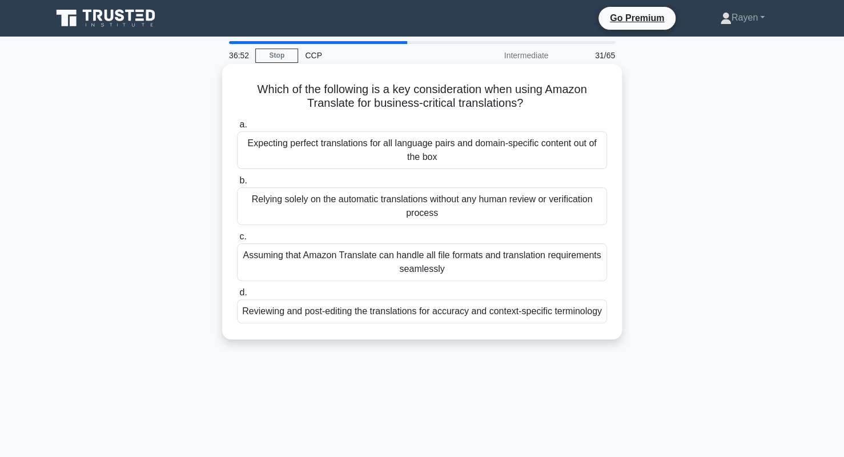
click at [447, 210] on div "Relying solely on the automatic translations without any human review or verifi…" at bounding box center [422, 206] width 370 height 38
click at [237, 184] on input "b. Relying solely on the automatic translations without any human review or ver…" at bounding box center [237, 180] width 0 height 7
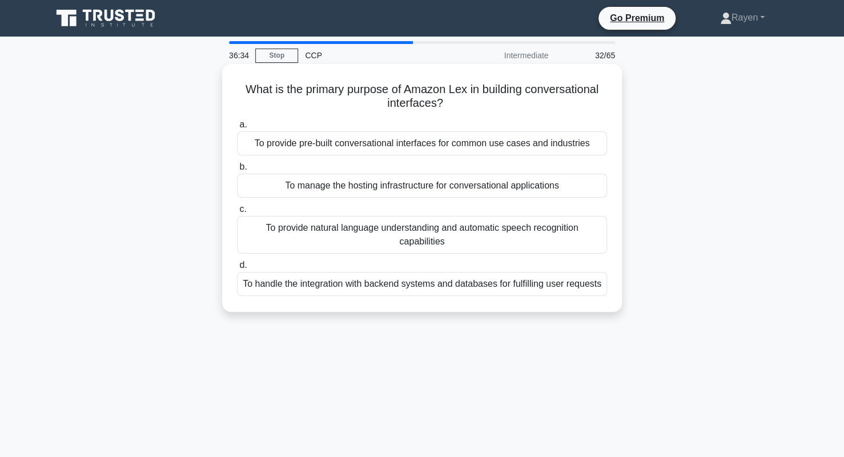
click at [469, 241] on div "To provide natural language understanding and automatic speech recognition capa…" at bounding box center [422, 235] width 370 height 38
click at [237, 213] on input "c. To provide natural language understanding and automatic speech recognition c…" at bounding box center [237, 209] width 0 height 7
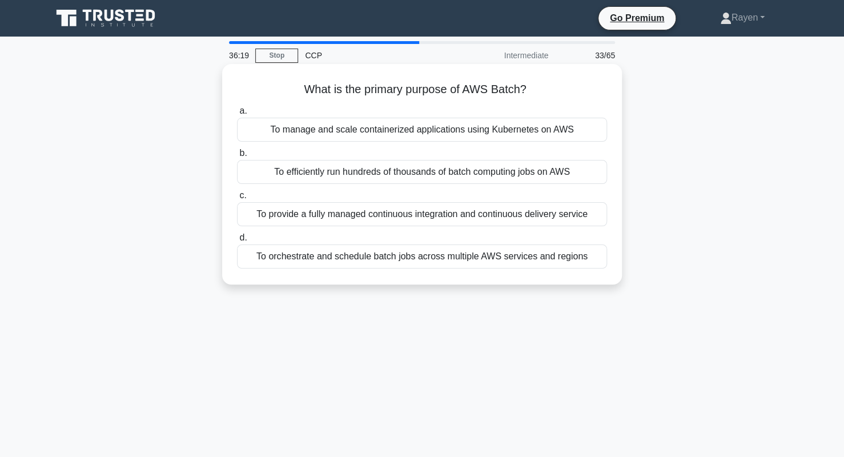
click at [528, 261] on div "To orchestrate and schedule batch jobs across multiple AWS services and regions" at bounding box center [422, 256] width 370 height 24
click at [237, 241] on input "d. To orchestrate and schedule batch jobs across multiple AWS services and regi…" at bounding box center [237, 237] width 0 height 7
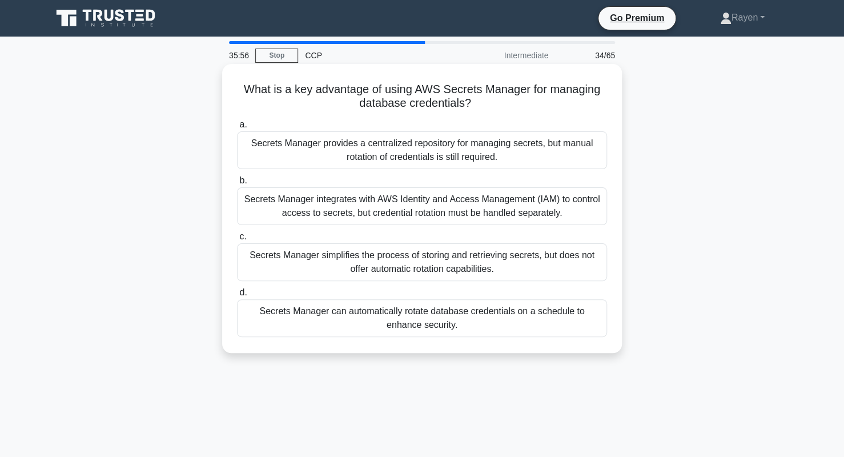
click at [482, 323] on div "Secrets Manager can automatically rotate database credentials on a schedule to …" at bounding box center [422, 318] width 370 height 38
click at [237, 296] on input "d. Secrets Manager can automatically rotate database credentials on a schedule …" at bounding box center [237, 292] width 0 height 7
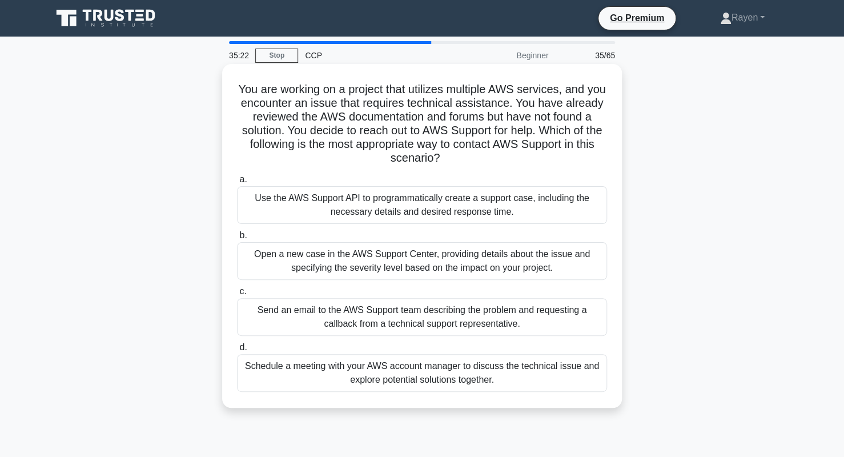
click at [363, 260] on div "Open a new case in the AWS Support Center, providing details about the issue an…" at bounding box center [422, 261] width 370 height 38
click at [237, 239] on input "b. Open a new case in the AWS Support Center, providing details about the issue…" at bounding box center [237, 235] width 0 height 7
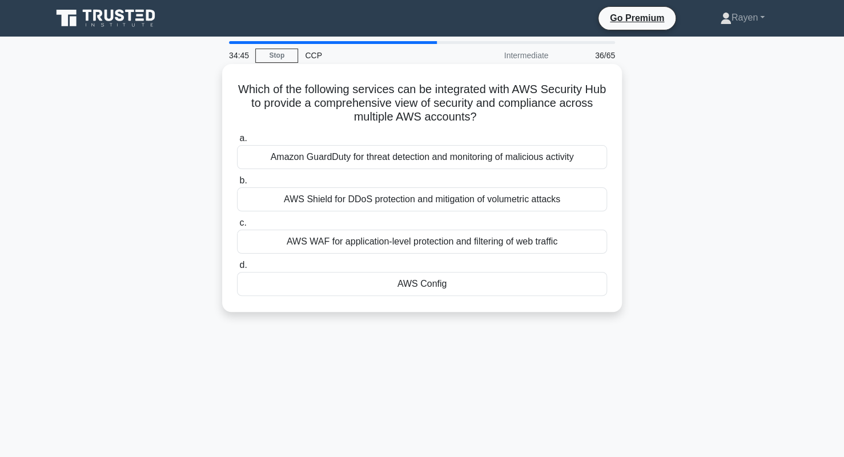
click at [428, 288] on div "AWS Config" at bounding box center [422, 284] width 370 height 24
click at [237, 269] on input "d. AWS Config" at bounding box center [237, 264] width 0 height 7
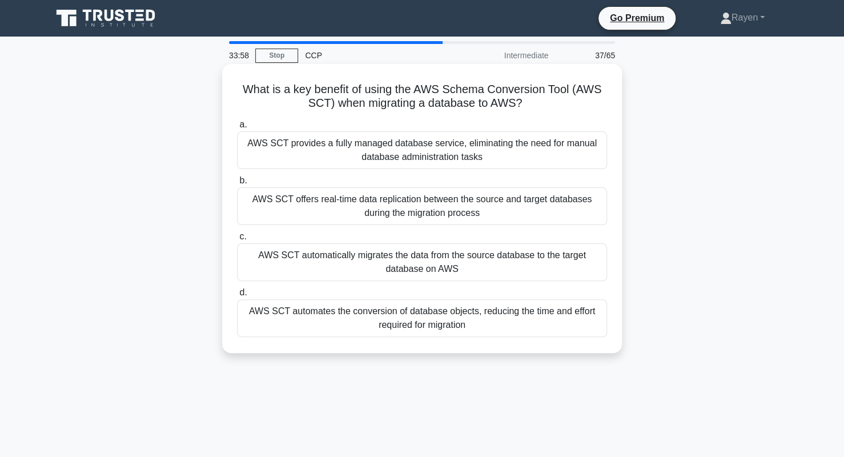
click at [362, 324] on div "AWS SCT automates the conversion of database objects, reducing the time and eff…" at bounding box center [422, 318] width 370 height 38
click at [237, 296] on input "d. AWS SCT automates the conversion of database objects, reducing the time and …" at bounding box center [237, 292] width 0 height 7
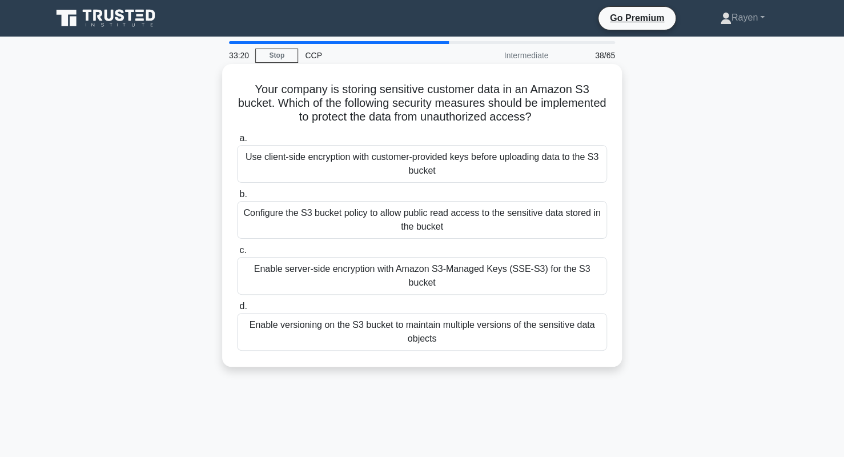
click at [468, 167] on div "Use client-side encryption with customer-provided keys before uploading data to…" at bounding box center [422, 164] width 370 height 38
click at [237, 142] on input "a. Use client-side encryption with customer-provided keys before uploading data…" at bounding box center [237, 138] width 0 height 7
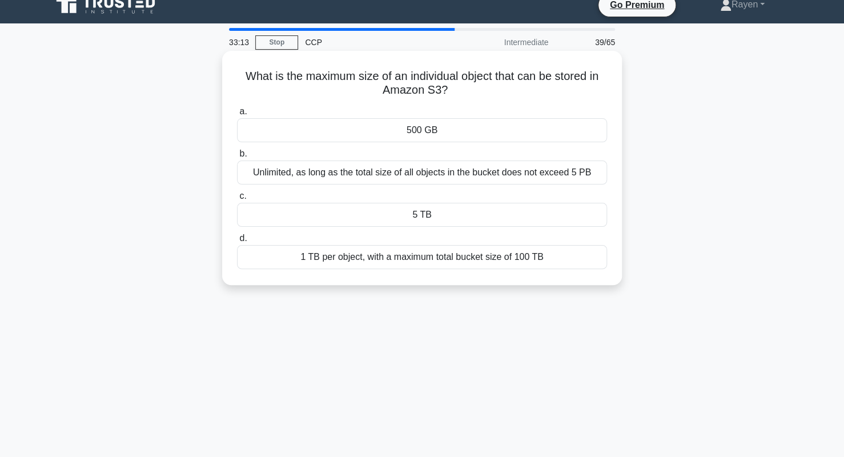
scroll to position [2, 0]
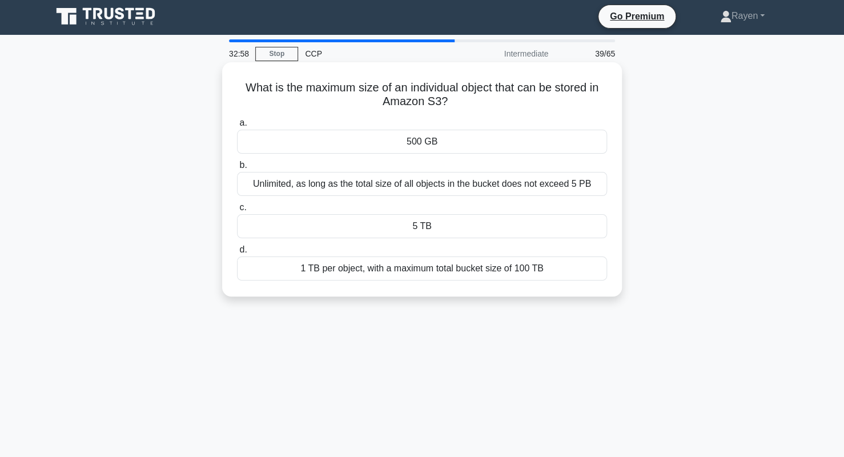
drag, startPoint x: 452, startPoint y: 96, endPoint x: 236, endPoint y: 87, distance: 216.0
click at [236, 87] on h5 "What is the maximum size of an individual object that can be stored in Amazon S…" at bounding box center [422, 94] width 372 height 29
copy h5 "What is the maximum size of an individual object that can be stored in Amazon S…"
click at [433, 227] on div "5 TB" at bounding box center [422, 226] width 370 height 24
click at [237, 211] on input "c. 5 TB" at bounding box center [237, 207] width 0 height 7
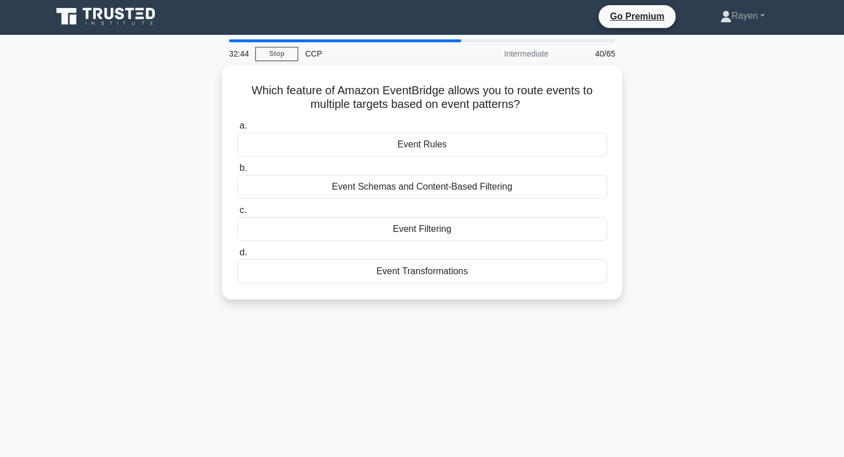
scroll to position [0, 0]
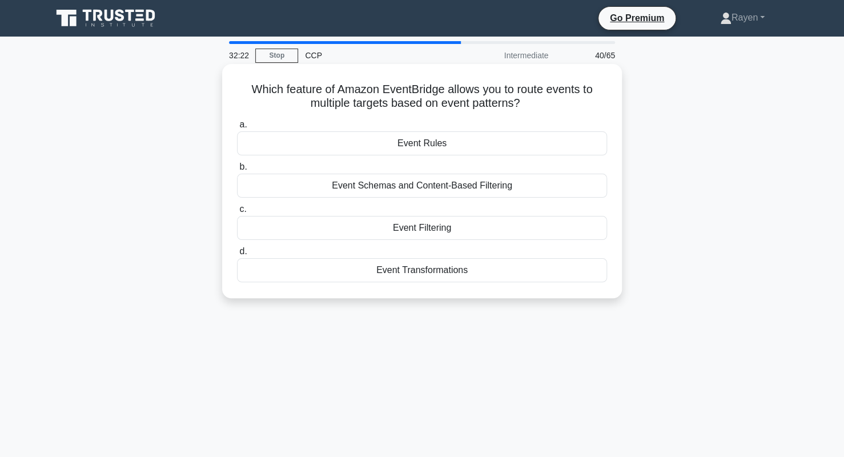
click at [419, 275] on div "Event Transformations" at bounding box center [422, 270] width 370 height 24
click at [237, 255] on input "d. Event Transformations" at bounding box center [237, 251] width 0 height 7
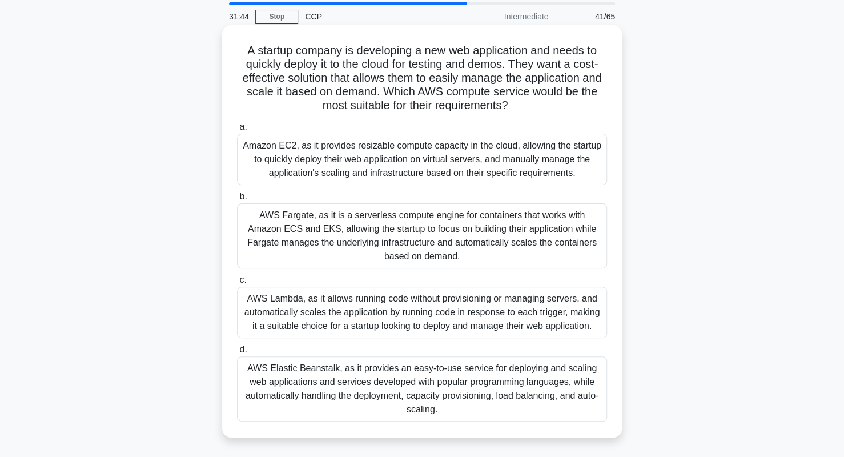
scroll to position [40, 0]
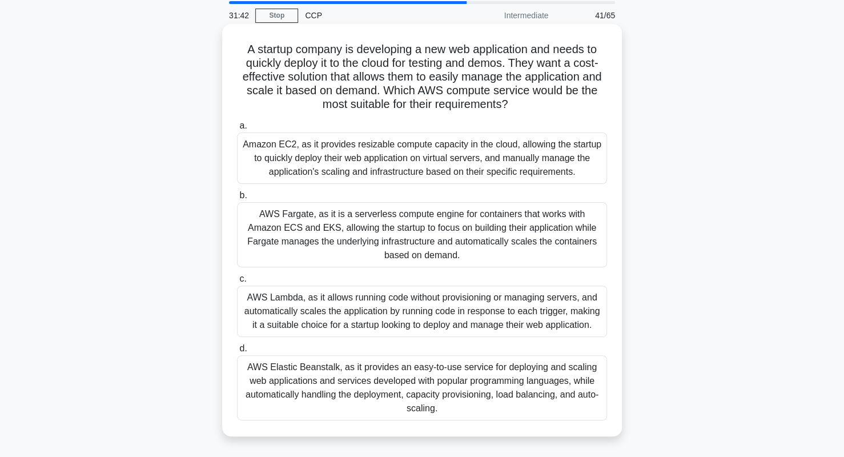
click at [386, 393] on div "AWS Elastic Beanstalk, as it provides an easy-to-use service for deploying and …" at bounding box center [422, 387] width 370 height 65
click at [237, 352] on input "d. AWS Elastic Beanstalk, as it provides an easy-to-use service for deploying a…" at bounding box center [237, 348] width 0 height 7
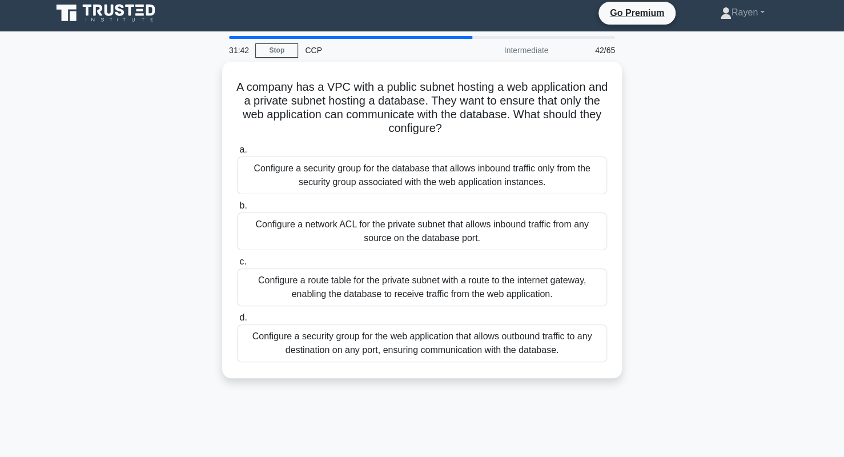
scroll to position [0, 0]
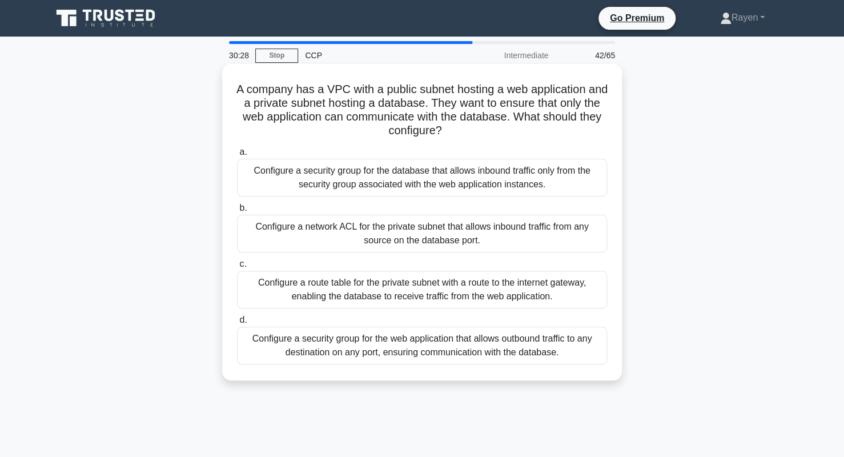
click at [416, 179] on div "Configure a security group for the database that allows inbound traffic only fr…" at bounding box center [422, 178] width 370 height 38
click at [237, 156] on input "a. Configure a security group for the database that allows inbound traffic only…" at bounding box center [237, 151] width 0 height 7
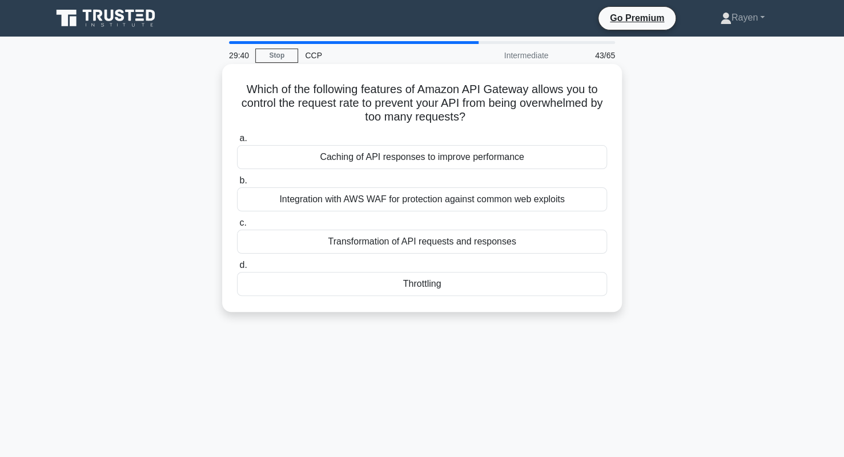
drag, startPoint x: 476, startPoint y: 114, endPoint x: 239, endPoint y: 90, distance: 238.1
click at [239, 90] on h5 "Which of the following features of Amazon API Gateway allows you to control the…" at bounding box center [422, 103] width 372 height 42
copy h5 "Which of the following features of Amazon API Gateway allows you to control the…"
click at [443, 288] on div "Throttling" at bounding box center [422, 284] width 370 height 24
click at [237, 269] on input "d. Throttling" at bounding box center [237, 264] width 0 height 7
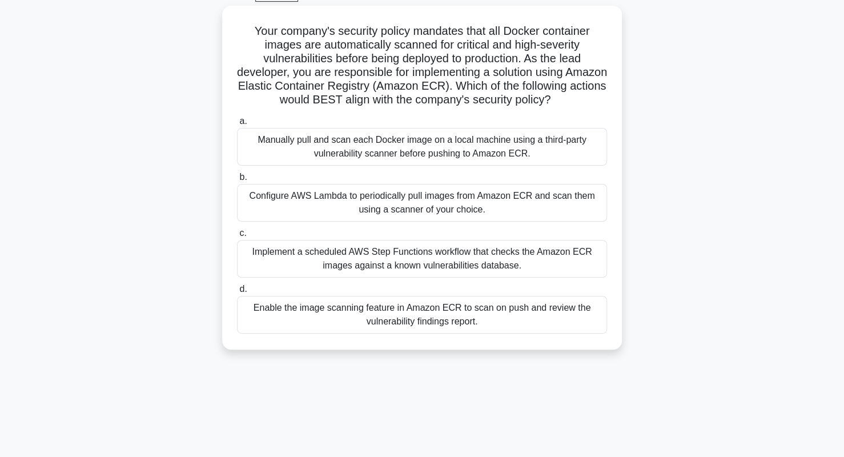
scroll to position [63, 0]
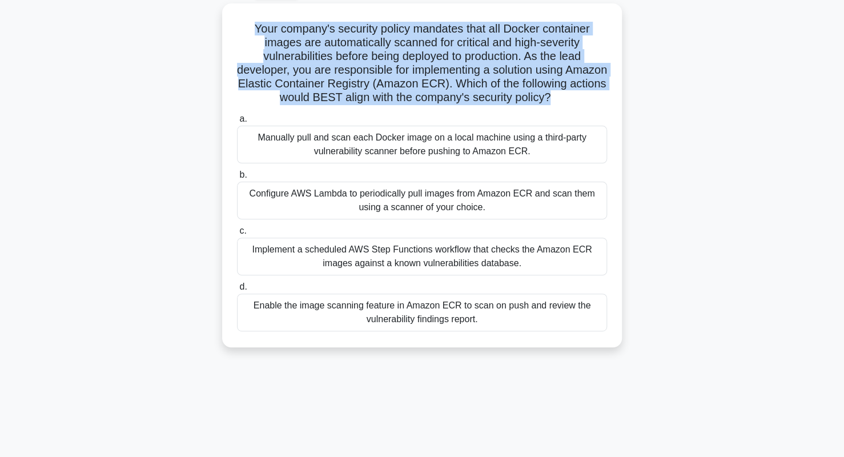
drag, startPoint x: 606, startPoint y: 94, endPoint x: 217, endPoint y: 32, distance: 393.7
click at [217, 32] on div "Your company's security policy mandates that all Docker container images are au…" at bounding box center [422, 181] width 754 height 357
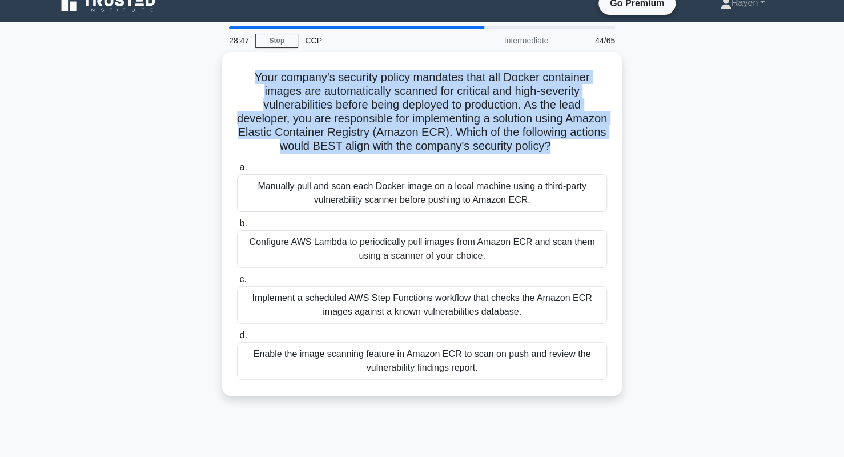
scroll to position [13, 0]
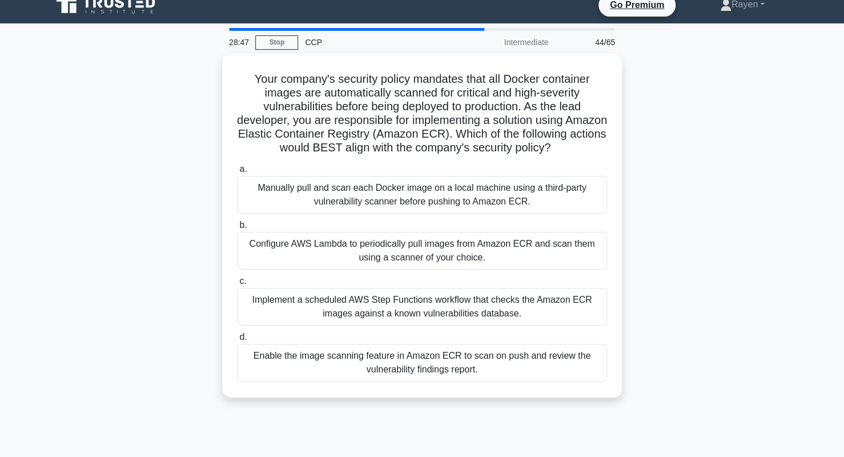
click at [162, 241] on div "Your company's security policy mandates that all Docker container images are au…" at bounding box center [422, 232] width 754 height 357
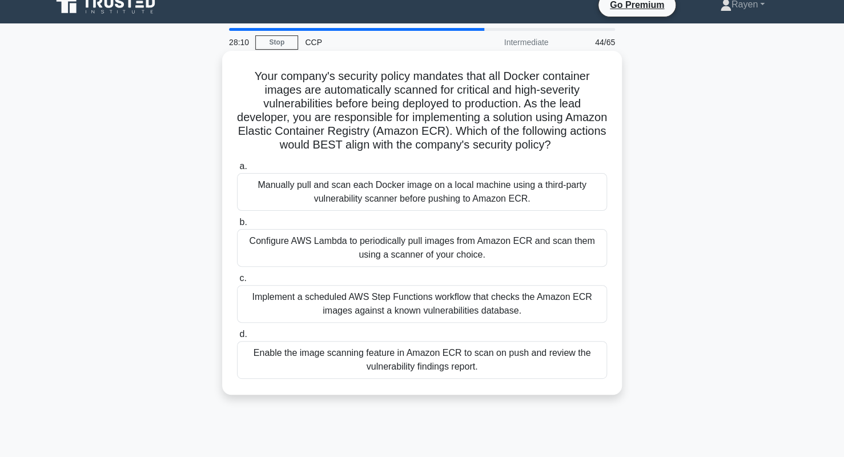
click at [350, 317] on div "Implement a scheduled AWS Step Functions workflow that checks the Amazon ECR im…" at bounding box center [422, 304] width 370 height 38
click at [237, 282] on input "c. Implement a scheduled AWS Step Functions workflow that checks the Amazon ECR…" at bounding box center [237, 278] width 0 height 7
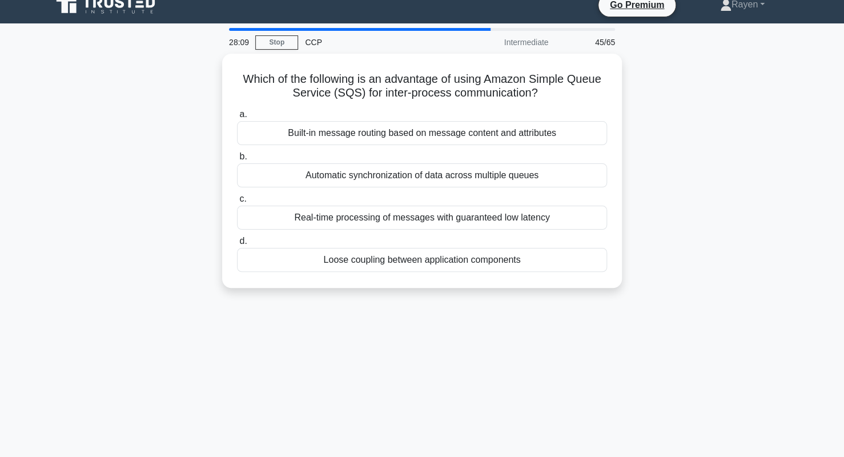
scroll to position [0, 0]
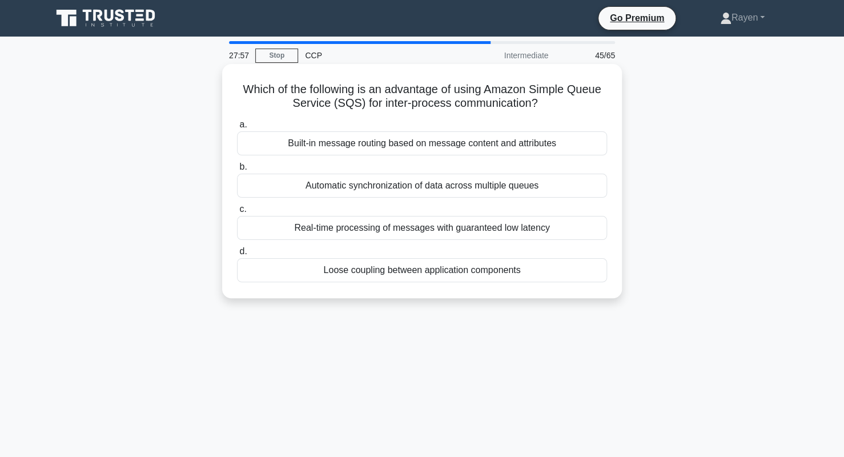
click at [379, 269] on div "Loose coupling between application components" at bounding box center [422, 270] width 370 height 24
click at [237, 255] on input "d. Loose coupling between application components" at bounding box center [237, 251] width 0 height 7
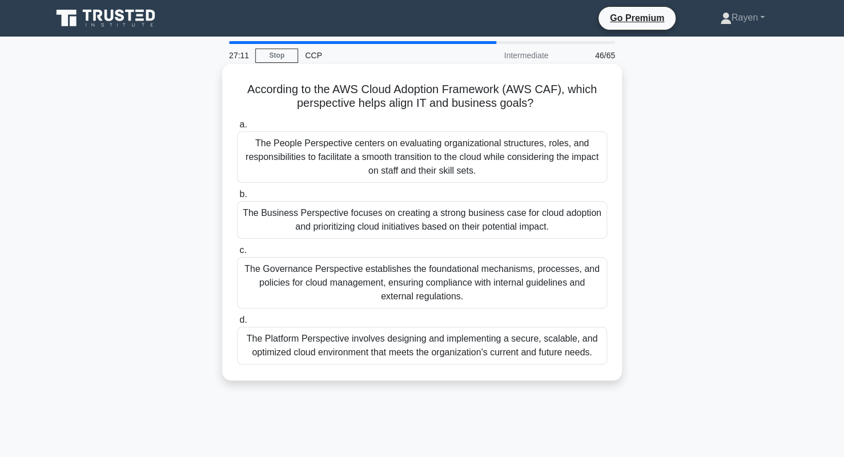
click at [477, 288] on div "The Governance Perspective establishes the foundational mechanisms, processes, …" at bounding box center [422, 282] width 370 height 51
click at [237, 254] on input "c. The Governance Perspective establishes the foundational mechanisms, processe…" at bounding box center [237, 250] width 0 height 7
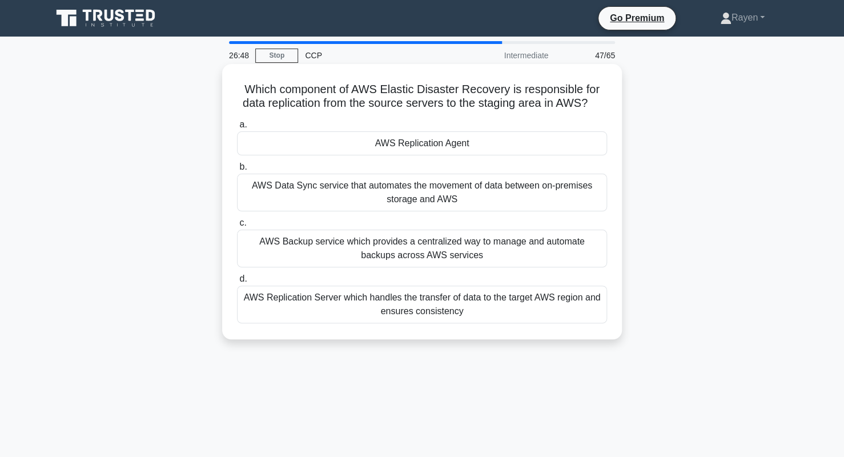
click at [437, 248] on div "AWS Backup service which provides a centralized way to manage and automate back…" at bounding box center [422, 248] width 370 height 38
click at [237, 227] on input "c. AWS Backup service which provides a centralized way to manage and automate b…" at bounding box center [237, 222] width 0 height 7
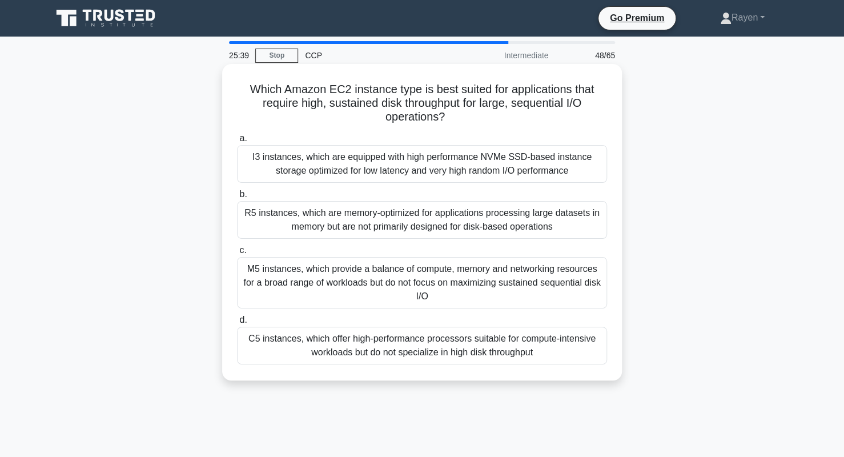
click at [396, 289] on div "M5 instances, which provide a balance of compute, memory and networking resourc…" at bounding box center [422, 282] width 370 height 51
click at [237, 254] on input "c. M5 instances, which provide a balance of compute, memory and networking reso…" at bounding box center [237, 250] width 0 height 7
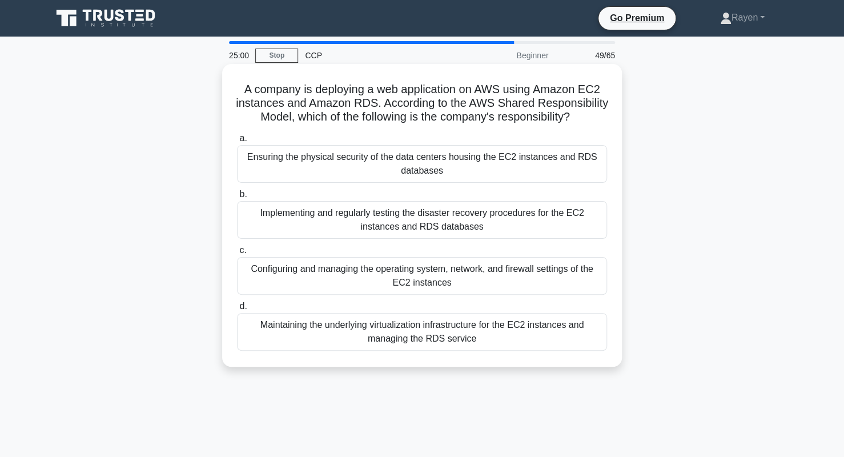
click at [466, 295] on div "Configuring and managing the operating system, network, and firewall settings o…" at bounding box center [422, 276] width 370 height 38
click at [237, 254] on input "c. Configuring and managing the operating system, network, and firewall setting…" at bounding box center [237, 250] width 0 height 7
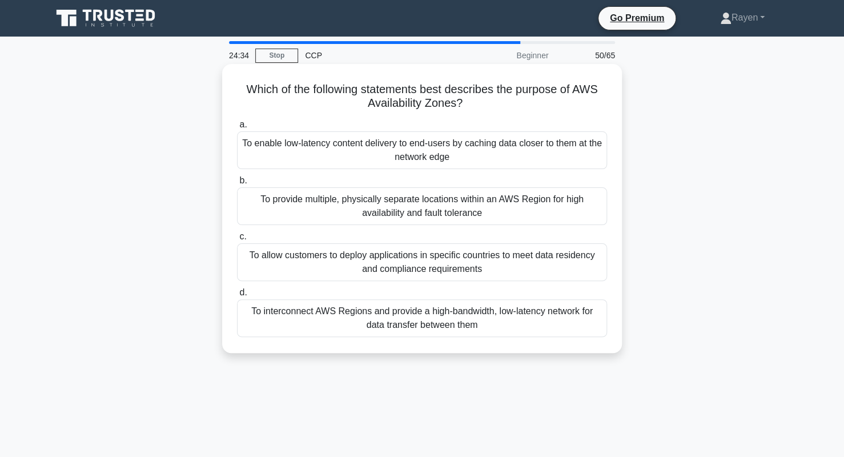
click at [308, 210] on div "To provide multiple, physically separate locations within an AWS Region for hig…" at bounding box center [422, 206] width 370 height 38
click at [237, 184] on input "b. To provide multiple, physically separate locations within an AWS Region for …" at bounding box center [237, 180] width 0 height 7
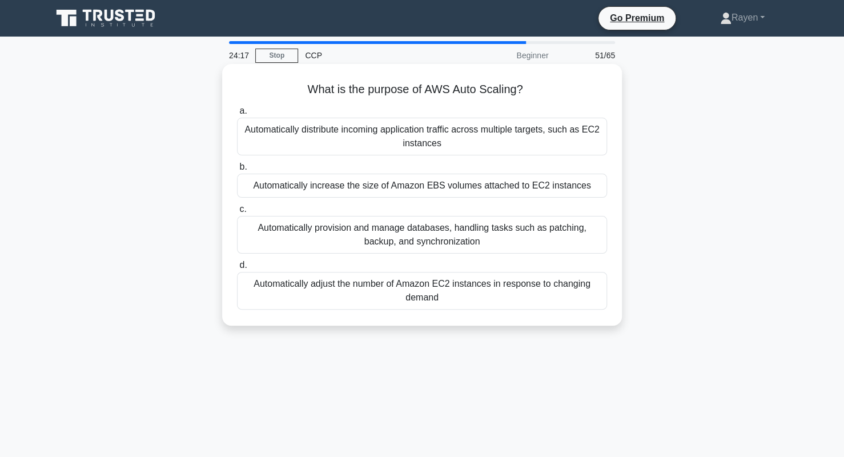
click at [355, 294] on div "Automatically adjust the number of Amazon EC2 instances in response to changing…" at bounding box center [422, 291] width 370 height 38
click at [237, 269] on input "d. Automatically adjust the number of Amazon EC2 instances in response to chang…" at bounding box center [237, 264] width 0 height 7
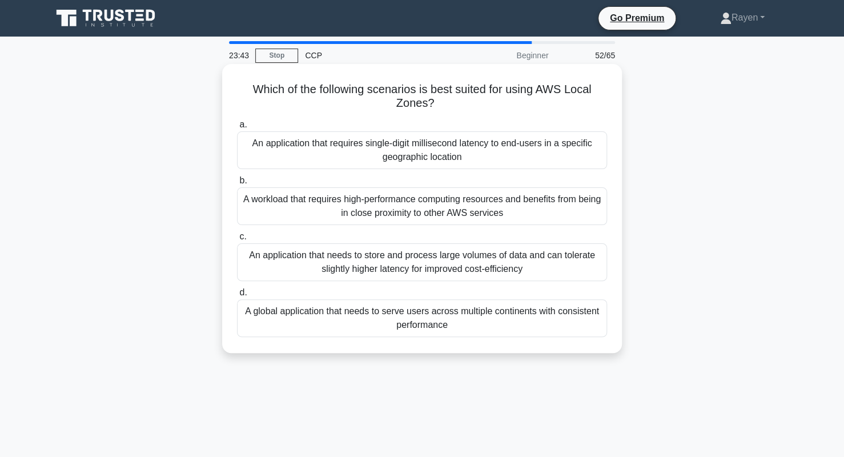
click at [317, 157] on div "An application that requires single-digit millisecond latency to end-users in a…" at bounding box center [422, 150] width 370 height 38
click at [237, 128] on input "a. An application that requires single-digit millisecond latency to end-users i…" at bounding box center [237, 124] width 0 height 7
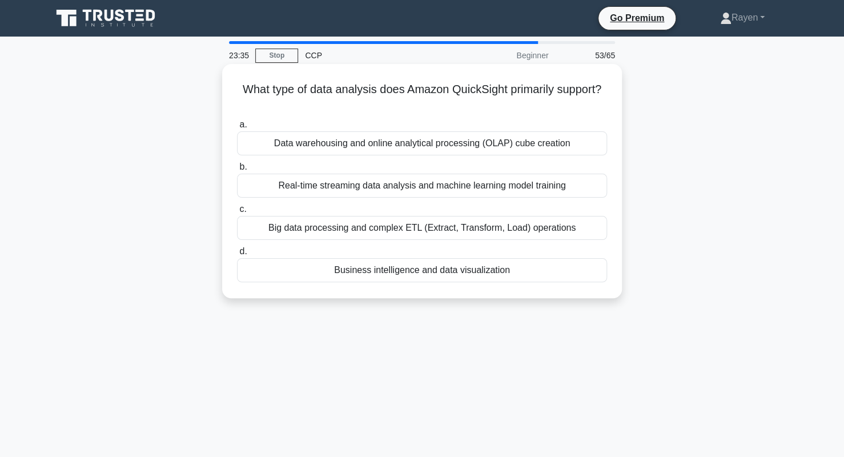
click at [394, 280] on div "Business intelligence and data visualization" at bounding box center [422, 270] width 370 height 24
click at [237, 255] on input "d. Business intelligence and data visualization" at bounding box center [237, 251] width 0 height 7
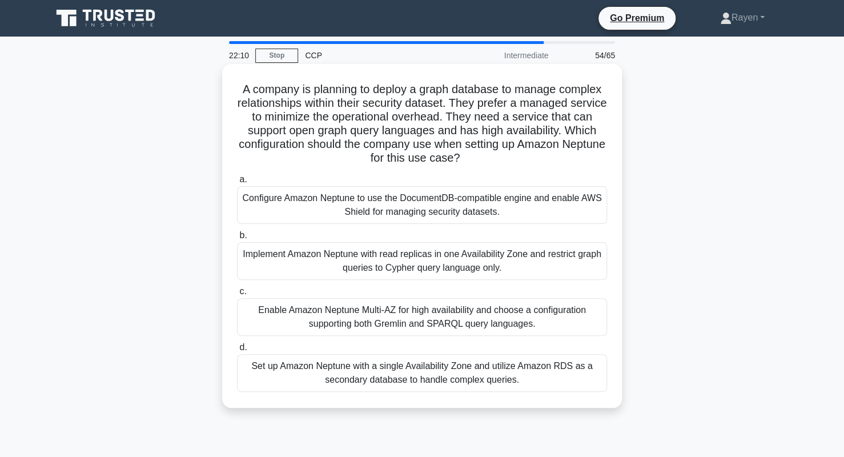
click at [335, 213] on div "Configure Amazon Neptune to use the DocumentDB-compatible engine and enable AWS…" at bounding box center [422, 205] width 370 height 38
click at [237, 183] on input "a. Configure Amazon Neptune to use the DocumentDB-compatible engine and enable …" at bounding box center [237, 179] width 0 height 7
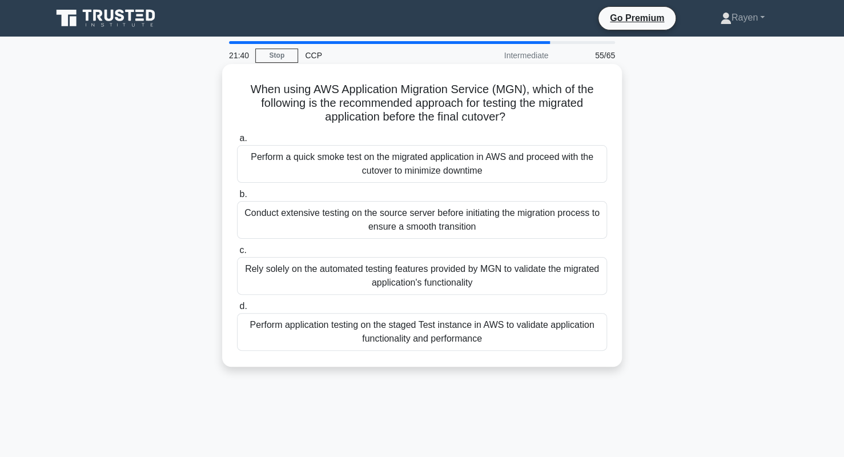
click at [306, 284] on div "Rely solely on the automated testing features provided by MGN to validate the m…" at bounding box center [422, 276] width 370 height 38
click at [237, 254] on input "c. Rely solely on the automated testing features provided by MGN to validate th…" at bounding box center [237, 250] width 0 height 7
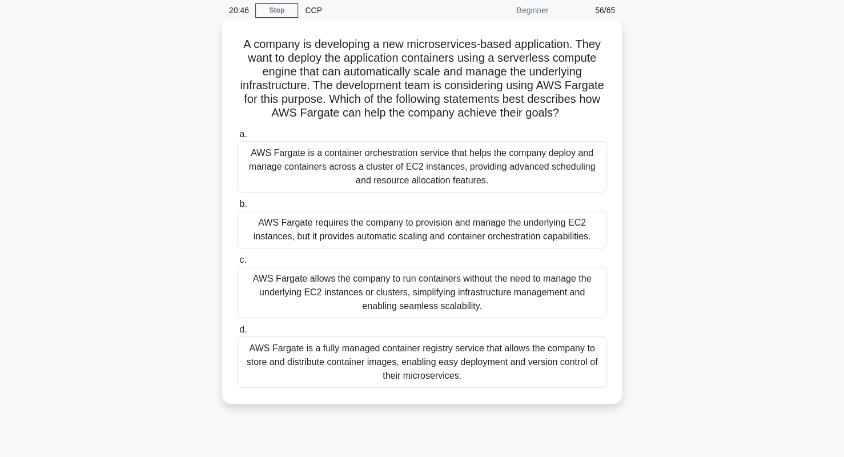
scroll to position [45, 0]
click at [489, 299] on div "AWS Fargate allows the company to run containers without the need to manage the…" at bounding box center [422, 292] width 370 height 51
click at [237, 264] on input "c. AWS Fargate allows the company to run containers without the need to manage …" at bounding box center [237, 260] width 0 height 7
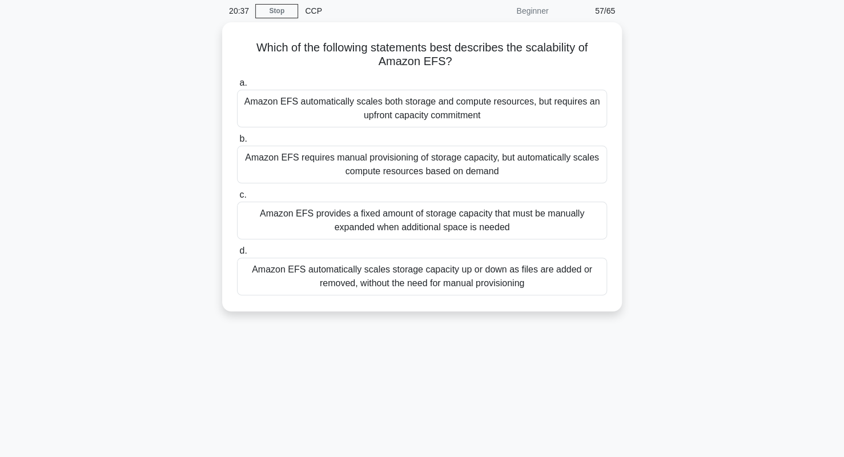
scroll to position [0, 0]
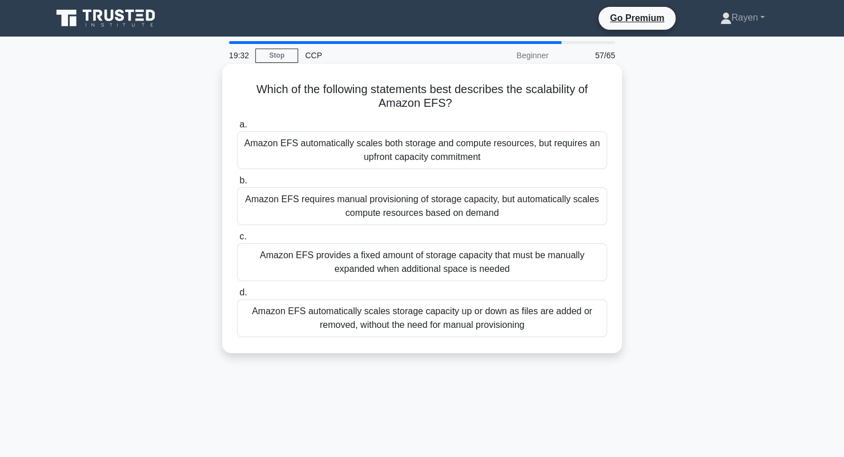
drag, startPoint x: 452, startPoint y: 100, endPoint x: 244, endPoint y: 92, distance: 207.9
click at [244, 92] on h5 "Which of the following statements best describes the scalability of Amazon EFS?…" at bounding box center [422, 96] width 372 height 29
copy h5 "Which of the following statements best describes the scalability of Amazon EFS?"
click at [239, 83] on h5 "Which of the following statements best describes the scalability of Amazon EFS?…" at bounding box center [422, 96] width 372 height 29
drag, startPoint x: 239, startPoint y: 83, endPoint x: 548, endPoint y: 326, distance: 393.1
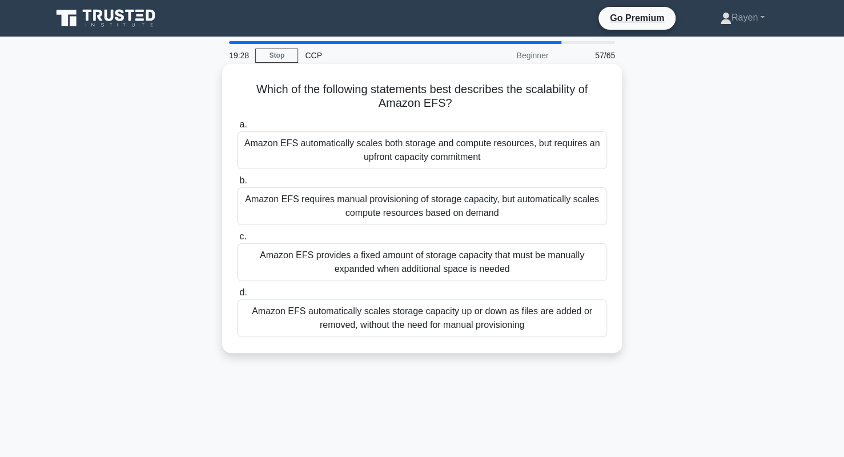
click at [548, 326] on div "Which of the following statements best describes the scalability of Amazon EFS?…" at bounding box center [422, 209] width 390 height 280
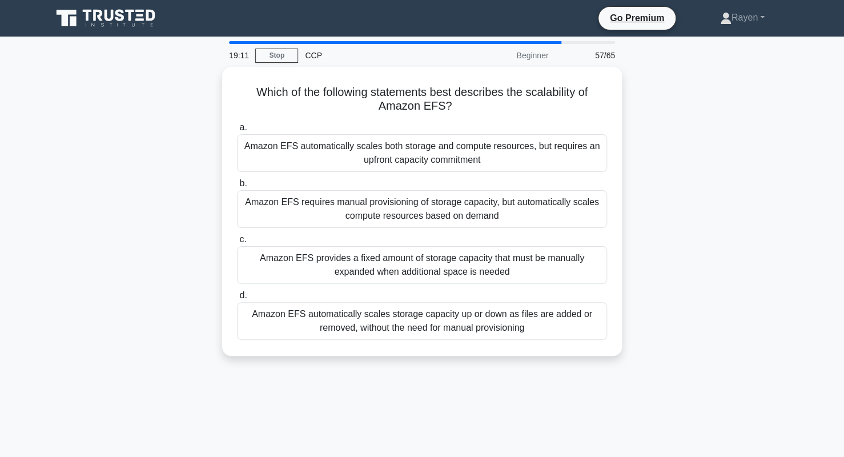
click at [130, 335] on div "Which of the following statements best describes the scalability of Amazon EFS?…" at bounding box center [422, 218] width 754 height 303
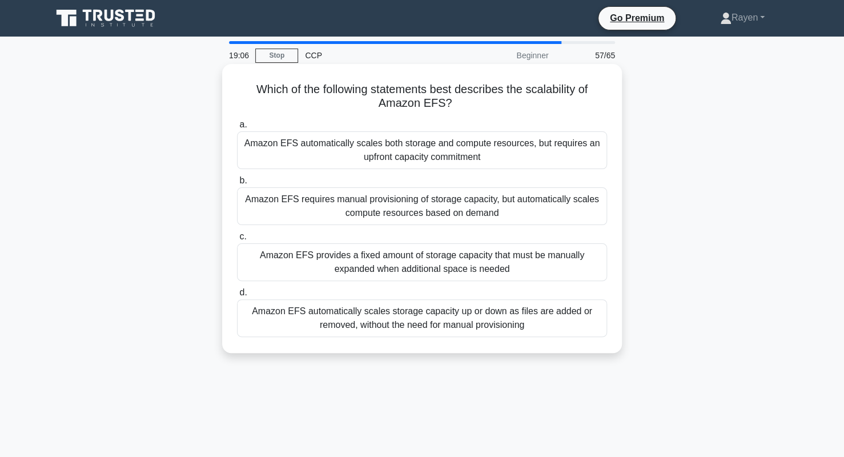
click at [549, 319] on div "Amazon EFS automatically scales storage capacity up or down as files are added …" at bounding box center [422, 318] width 370 height 38
click at [237, 296] on input "d. Amazon EFS automatically scales storage capacity up or down as files are add…" at bounding box center [237, 292] width 0 height 7
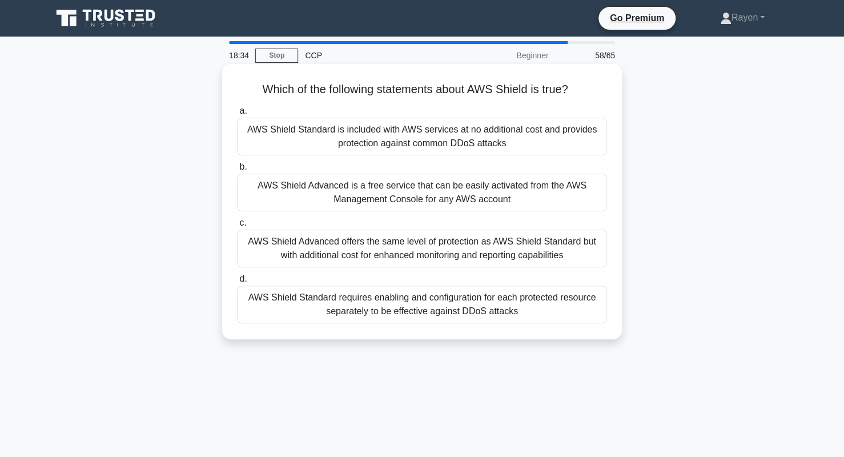
click at [452, 136] on div "AWS Shield Standard is included with AWS services at no additional cost and pro…" at bounding box center [422, 137] width 370 height 38
click at [237, 115] on input "a. AWS Shield Standard is included with AWS services at no additional cost and …" at bounding box center [237, 110] width 0 height 7
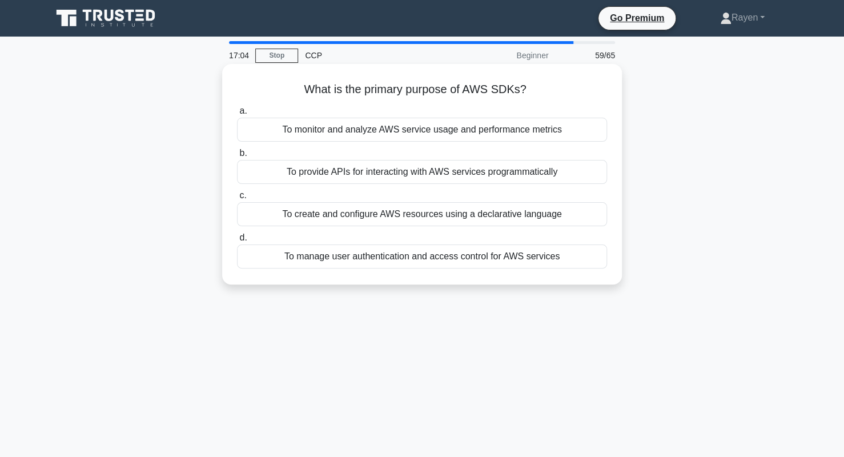
click at [420, 171] on div "To provide APIs for interacting with AWS services programmatically" at bounding box center [422, 172] width 370 height 24
click at [237, 157] on input "b. To provide APIs for interacting with AWS services programmatically" at bounding box center [237, 153] width 0 height 7
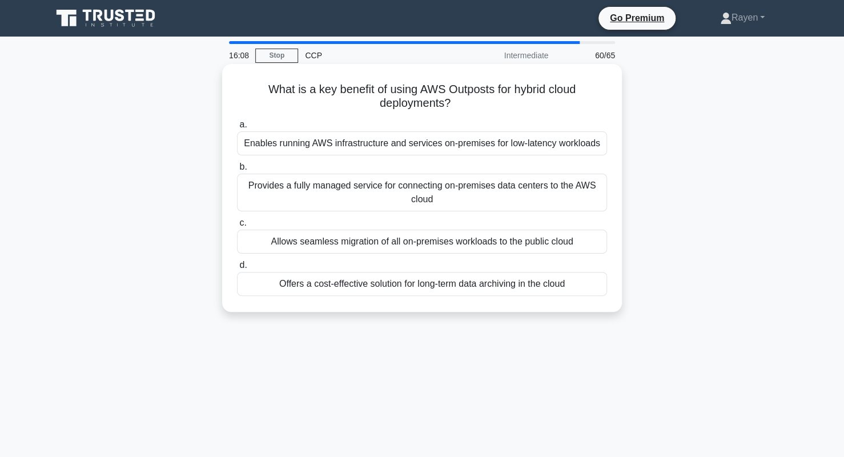
click at [415, 150] on div "Enables running AWS infrastructure and services on-premises for low-latency wor…" at bounding box center [422, 143] width 370 height 24
click at [237, 128] on input "a. Enables running AWS infrastructure and services on-premises for low-latency …" at bounding box center [237, 124] width 0 height 7
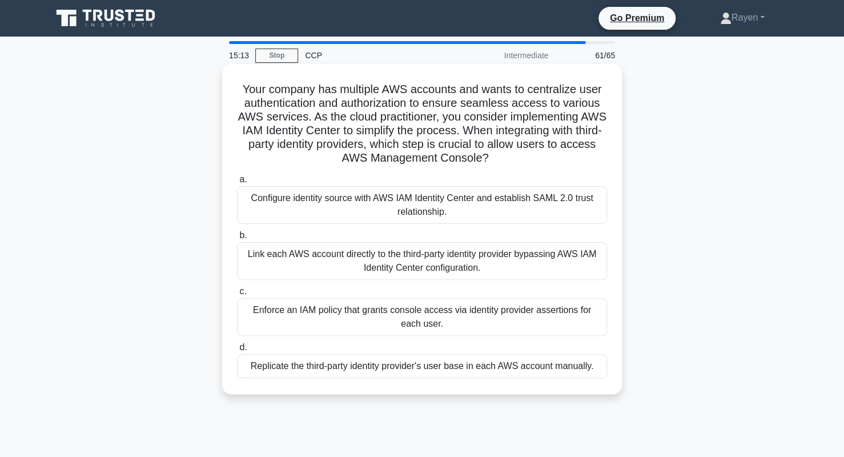
click at [477, 204] on div "Configure identity source with AWS IAM Identity Center and establish SAML 2.0 t…" at bounding box center [422, 205] width 370 height 38
click at [237, 183] on input "a. Configure identity source with AWS IAM Identity Center and establish SAML 2.…" at bounding box center [237, 179] width 0 height 7
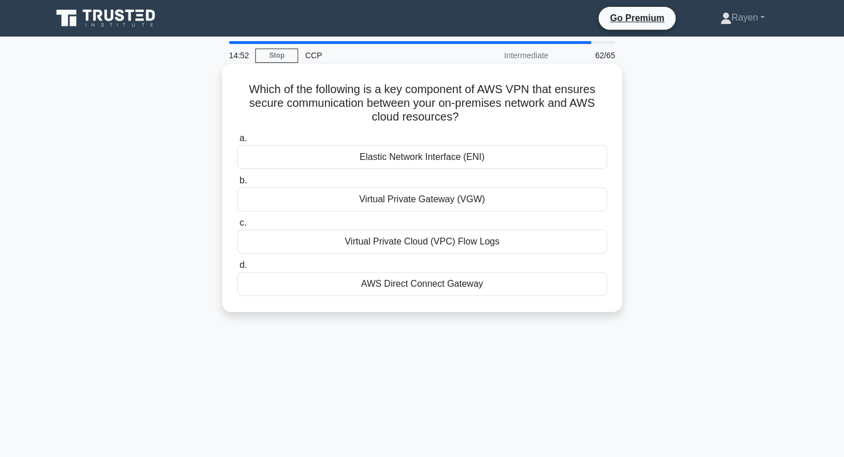
click at [437, 284] on div "AWS Direct Connect Gateway" at bounding box center [422, 284] width 370 height 24
click at [237, 269] on input "d. AWS Direct Connect Gateway" at bounding box center [237, 264] width 0 height 7
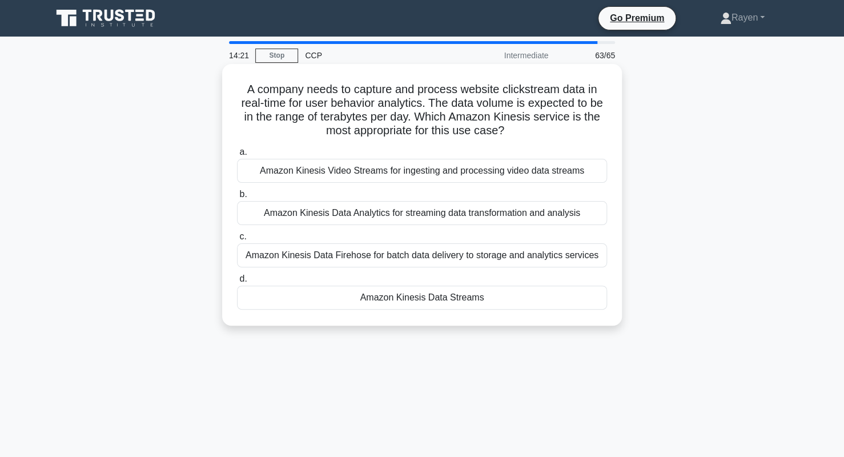
click at [400, 173] on div "Amazon Kinesis Video Streams for ingesting and processing video data streams" at bounding box center [422, 171] width 370 height 24
click at [237, 156] on input "a. Amazon Kinesis Video Streams for ingesting and processing video data streams" at bounding box center [237, 151] width 0 height 7
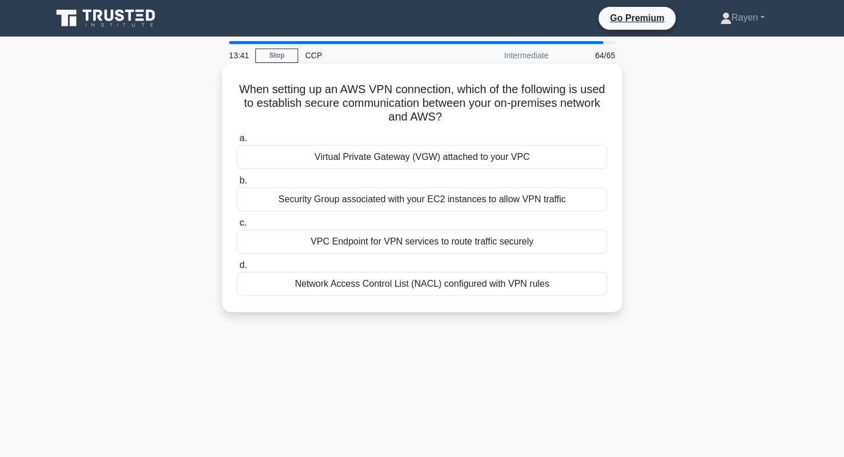
click at [417, 243] on div "VPC Endpoint for VPN services to route traffic securely" at bounding box center [422, 241] width 370 height 24
click at [237, 227] on input "c. VPC Endpoint for VPN services to route traffic securely" at bounding box center [237, 222] width 0 height 7
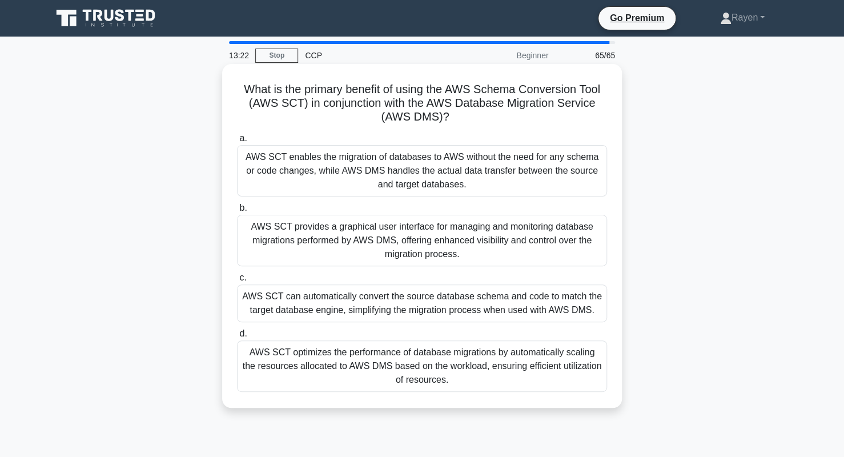
click at [470, 299] on div "AWS SCT can automatically convert the source database schema and code to match …" at bounding box center [422, 303] width 370 height 38
click at [237, 281] on input "c. AWS SCT can automatically convert the source database schema and code to mat…" at bounding box center [237, 277] width 0 height 7
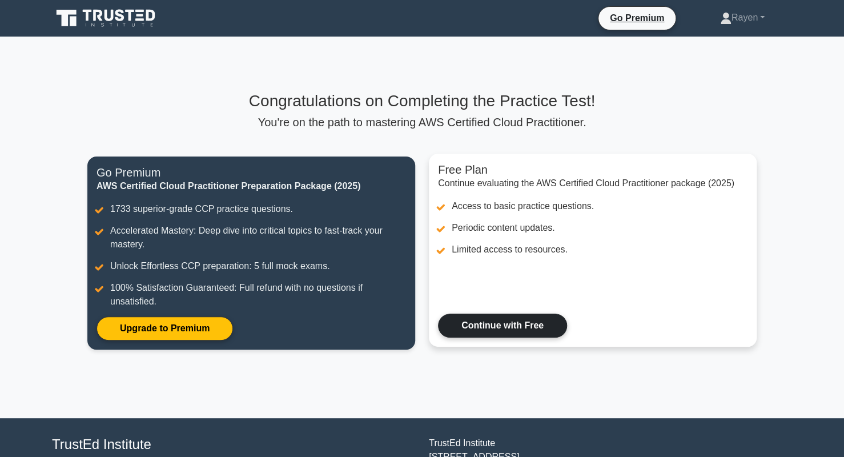
click at [493, 325] on link "Continue with Free" at bounding box center [502, 325] width 129 height 24
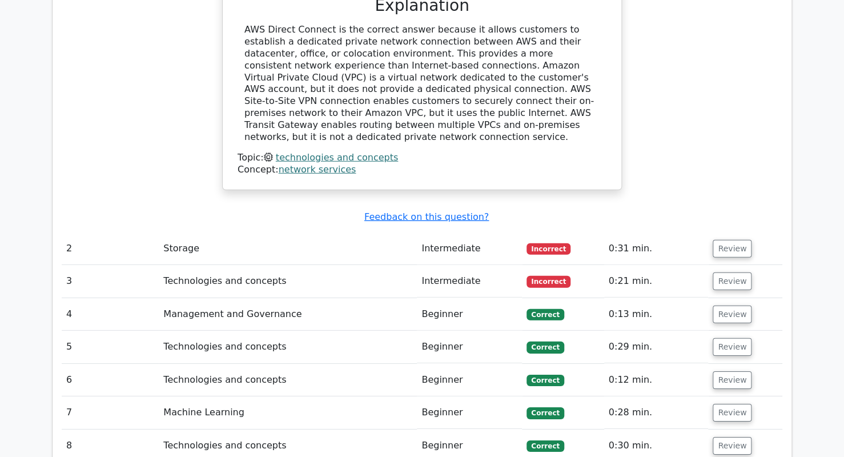
scroll to position [1500, 0]
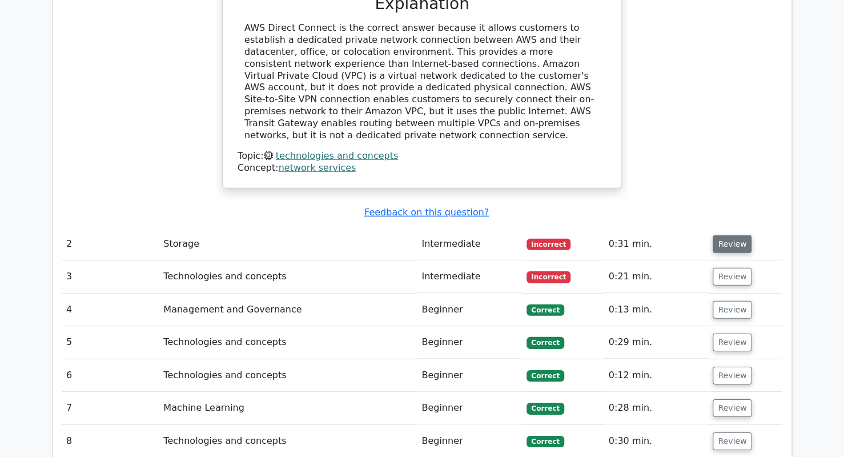
click at [734, 235] on button "Review" at bounding box center [731, 244] width 39 height 18
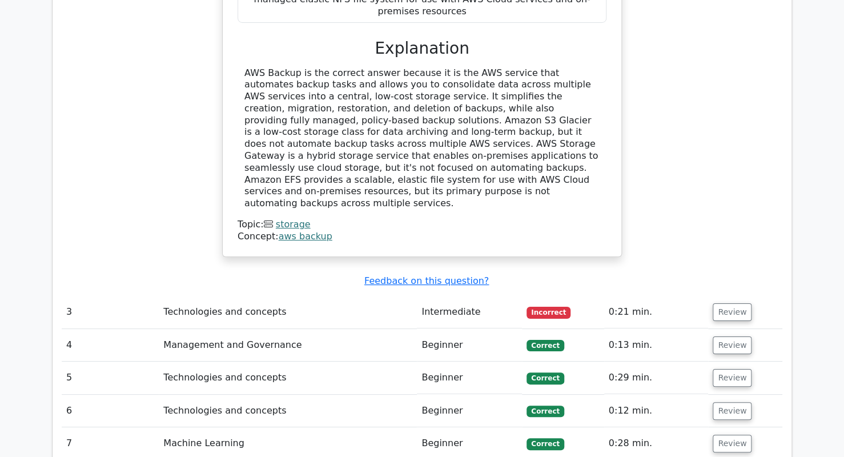
scroll to position [2003, 0]
click at [723, 303] on button "Review" at bounding box center [731, 312] width 39 height 18
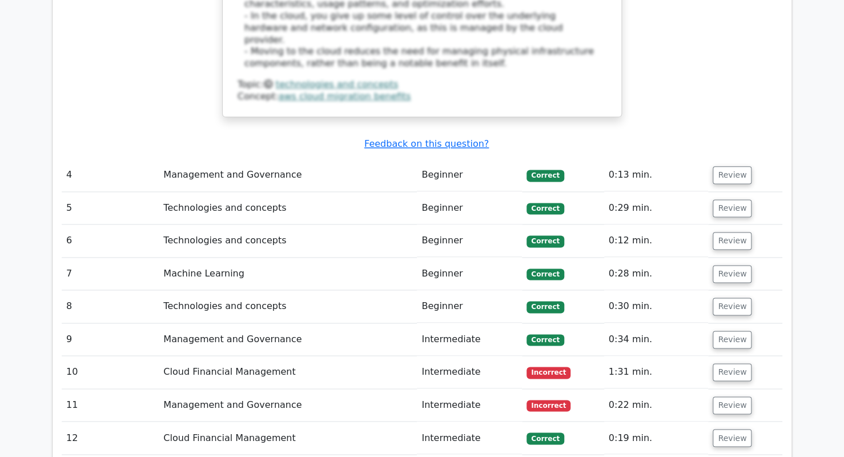
scroll to position [2733, 0]
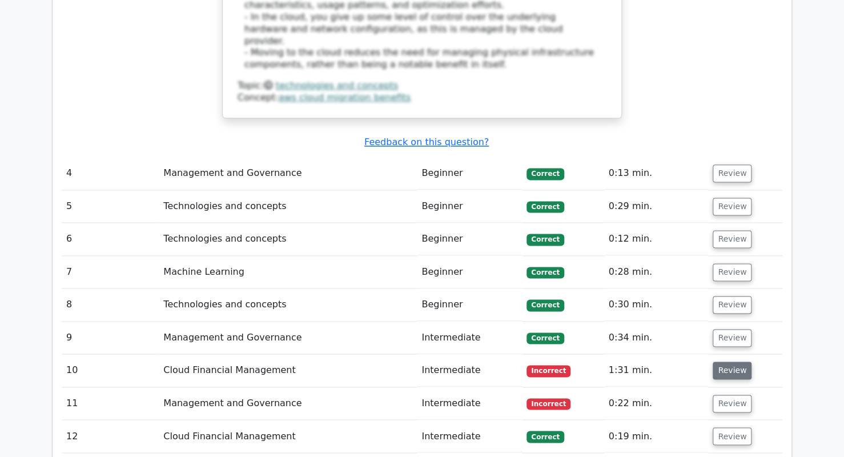
click at [724, 361] on button "Review" at bounding box center [731, 370] width 39 height 18
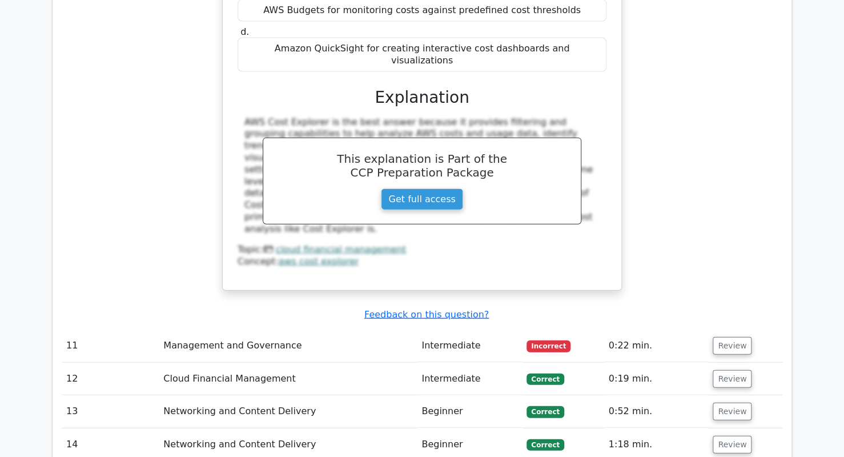
scroll to position [3302, 0]
click at [732, 337] on button "Review" at bounding box center [731, 346] width 39 height 18
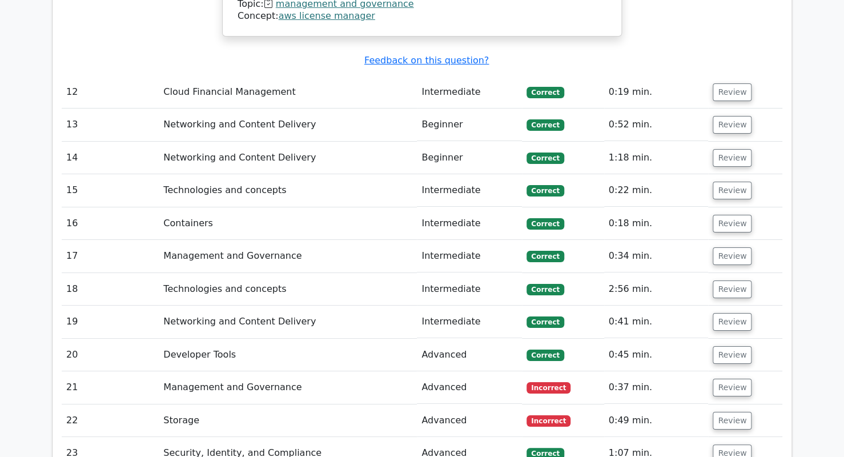
scroll to position [4051, 0]
click at [730, 378] on button "Review" at bounding box center [731, 387] width 39 height 18
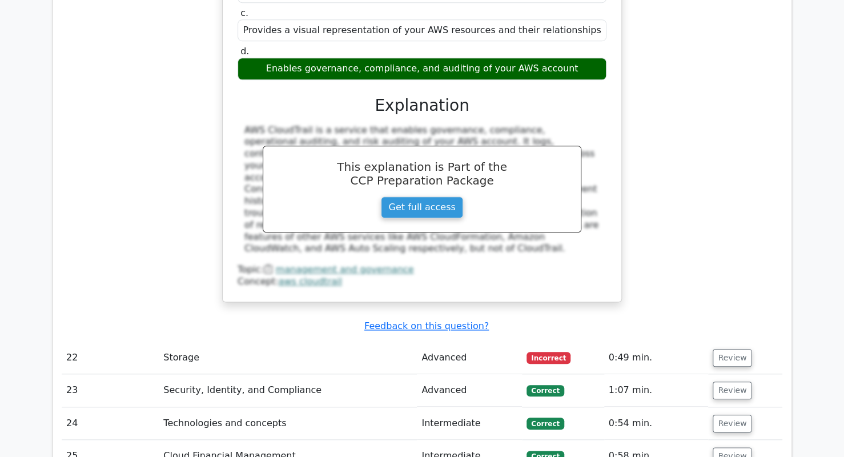
scroll to position [4587, 0]
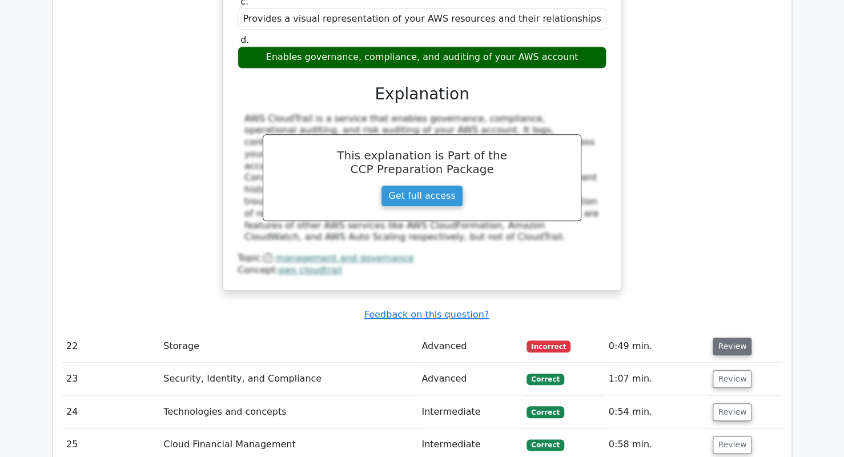
click at [728, 337] on button "Review" at bounding box center [731, 346] width 39 height 18
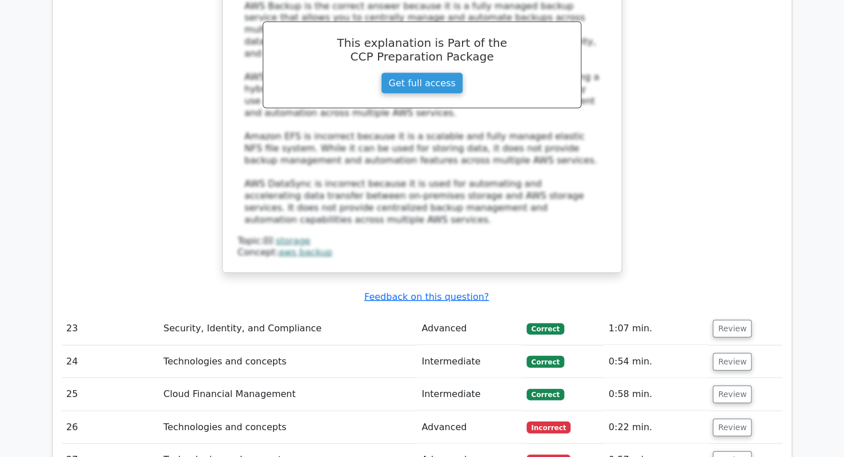
scroll to position [5275, 0]
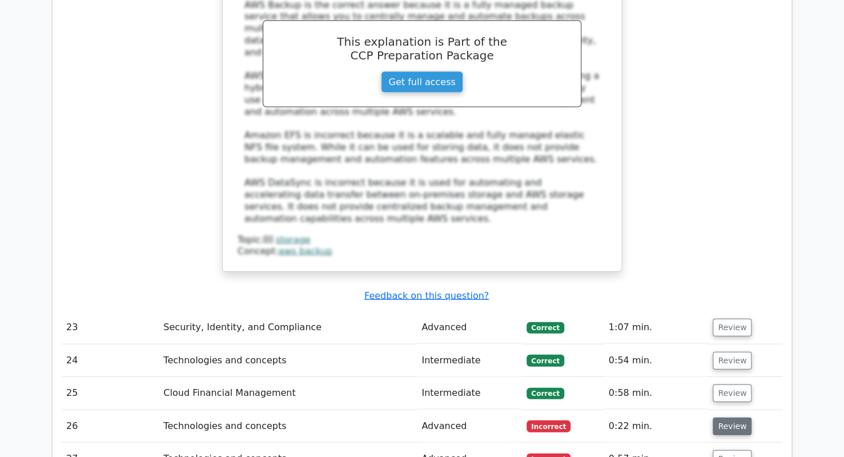
click at [731, 417] on button "Review" at bounding box center [731, 426] width 39 height 18
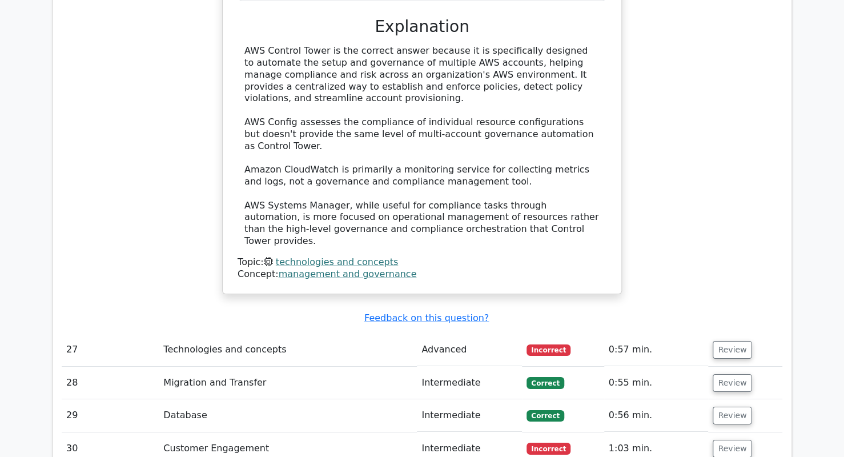
scroll to position [5966, 0]
click at [719, 341] on button "Review" at bounding box center [731, 350] width 39 height 18
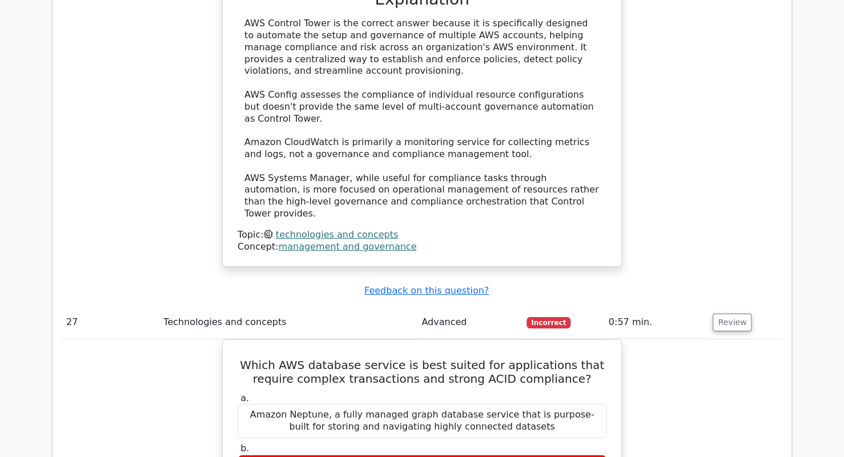
scroll to position [5996, 0]
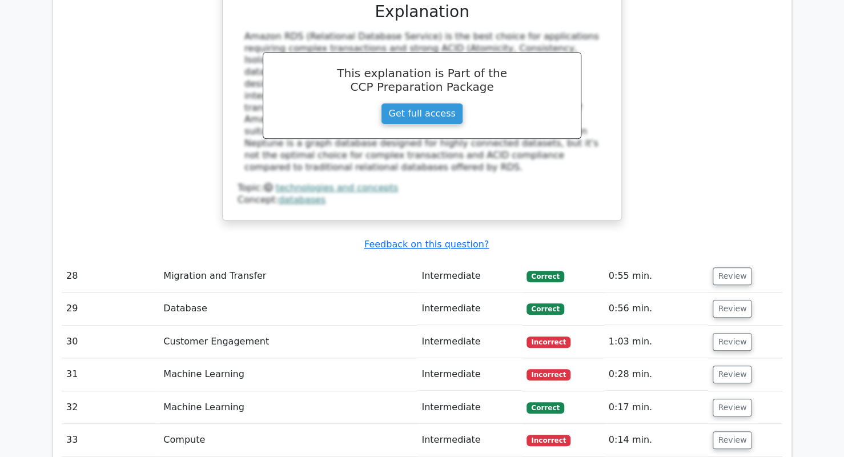
scroll to position [6599, 0]
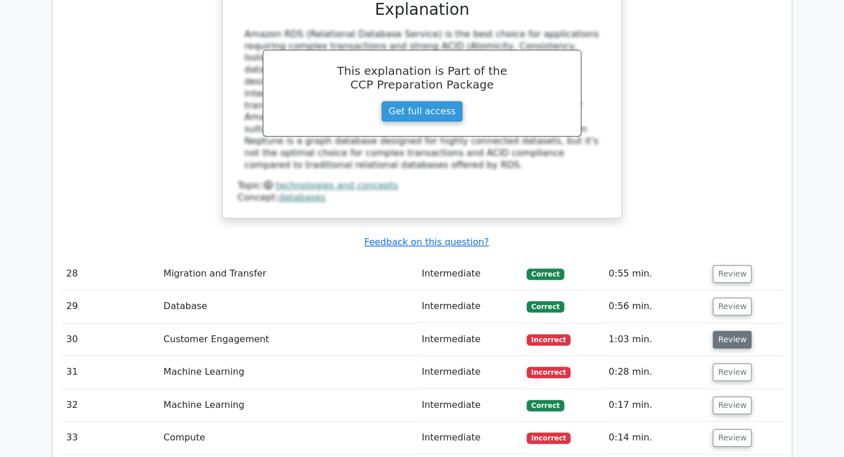
click at [721, 331] on button "Review" at bounding box center [731, 340] width 39 height 18
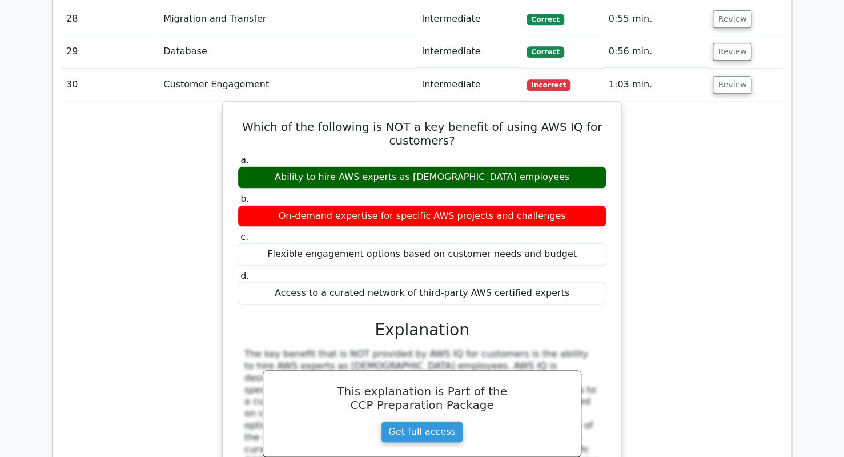
scroll to position [6863, 0]
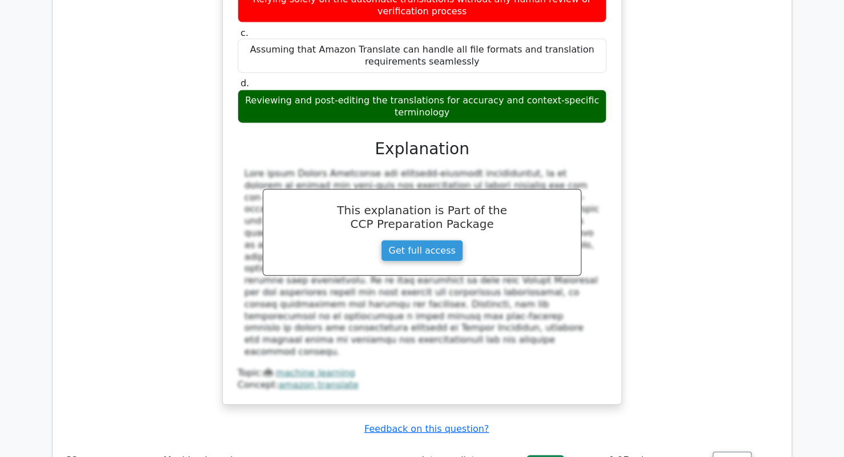
scroll to position [7578, 0]
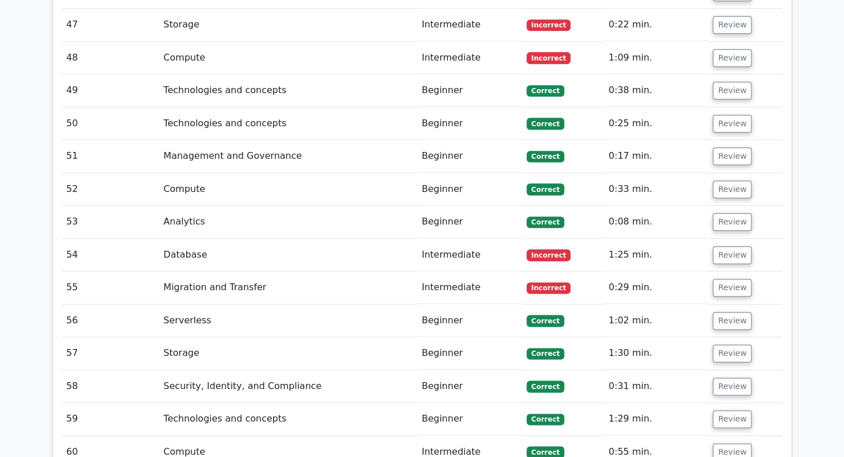
scroll to position [8972, 0]
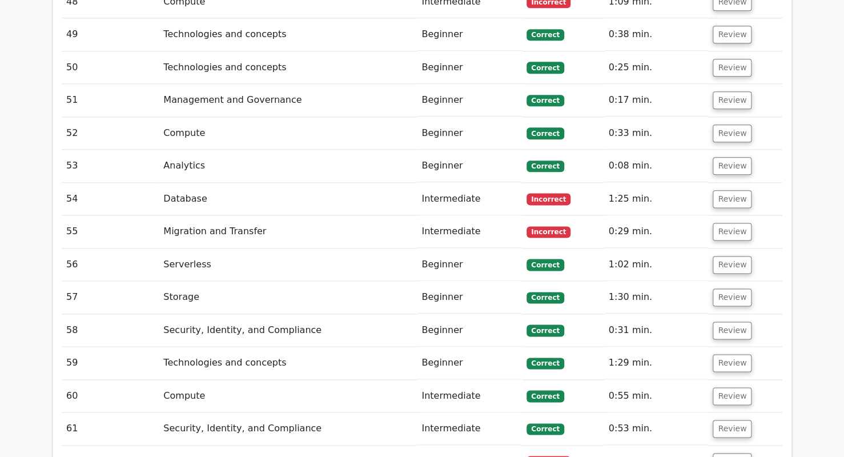
scroll to position [9035, 0]
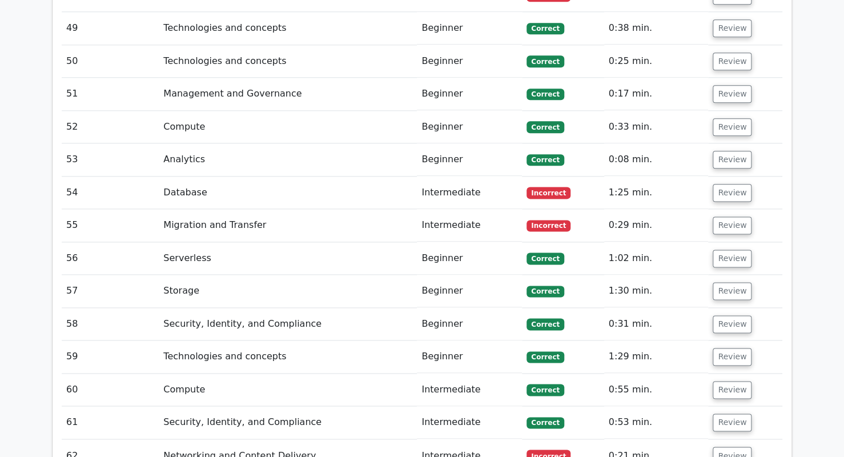
scroll to position [9043, 0]
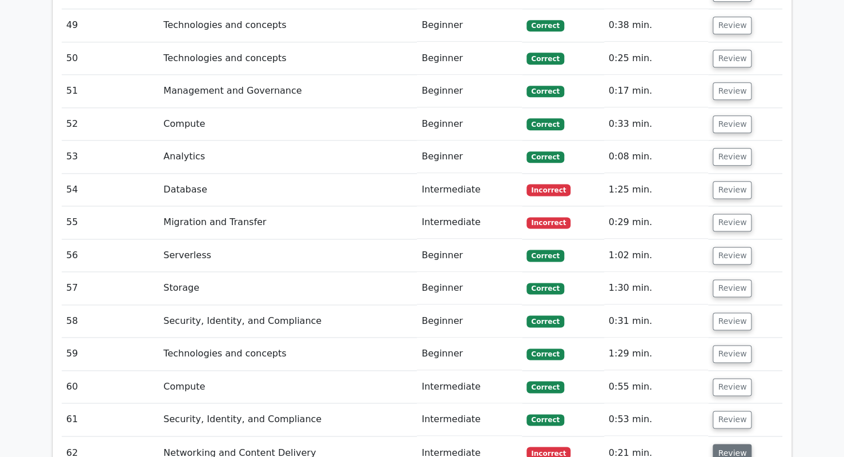
click at [725, 444] on button "Review" at bounding box center [731, 453] width 39 height 18
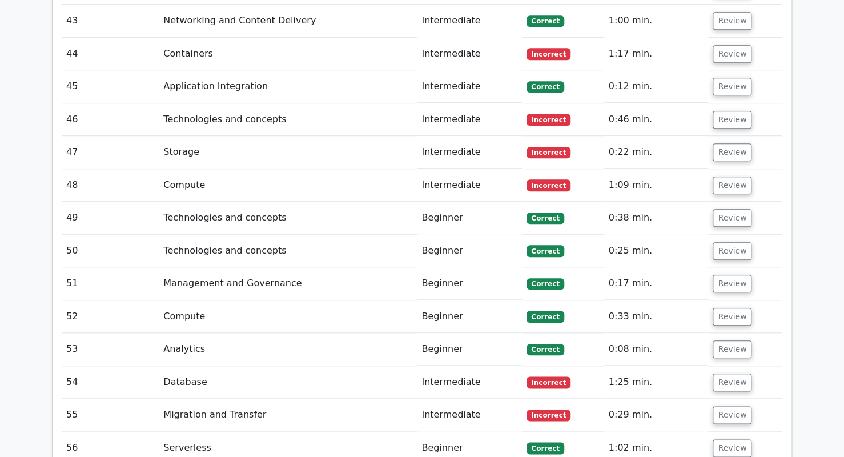
scroll to position [0, 7]
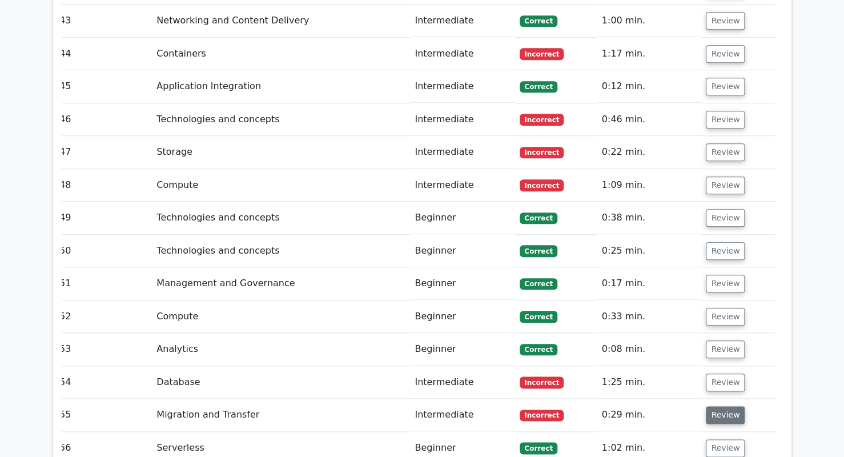
click at [723, 406] on button "Review" at bounding box center [725, 415] width 39 height 18
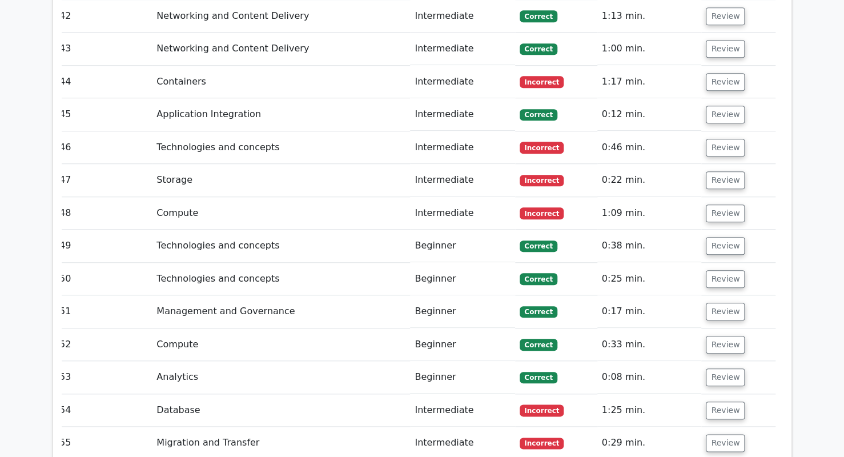
scroll to position [8823, 0]
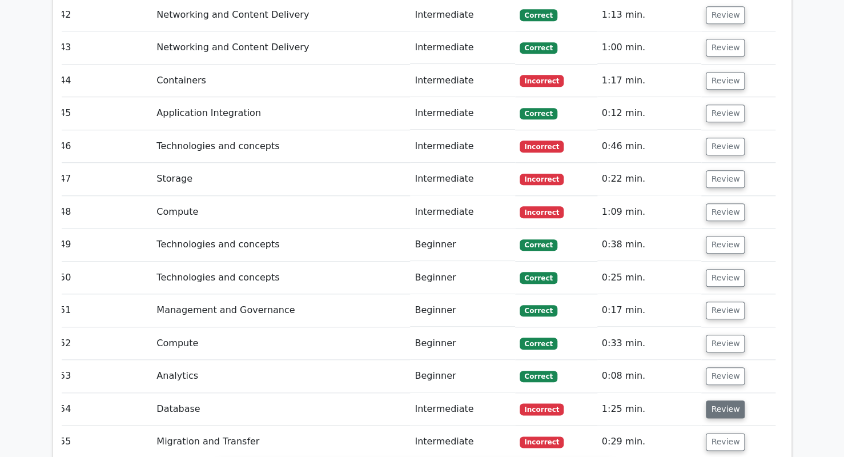
click at [710, 400] on button "Review" at bounding box center [725, 409] width 39 height 18
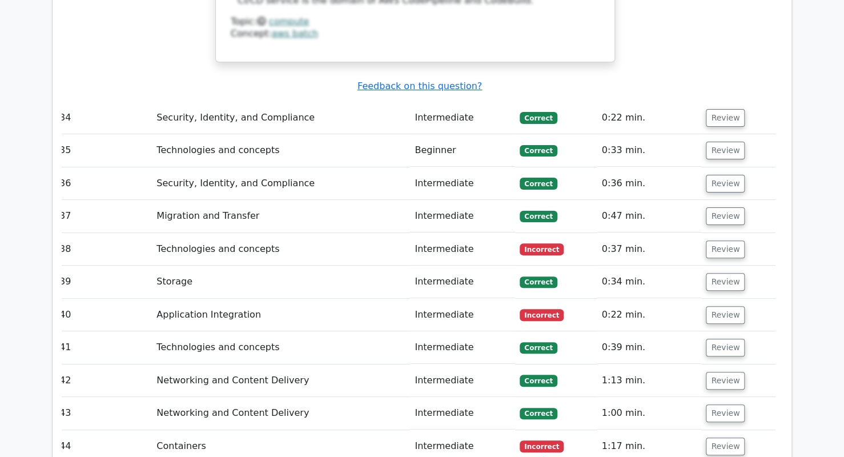
scroll to position [8457, 0]
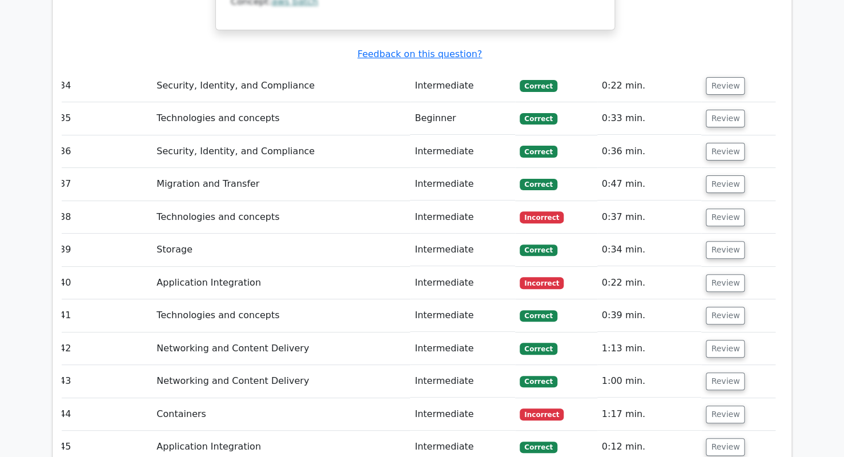
scroll to position [8482, 0]
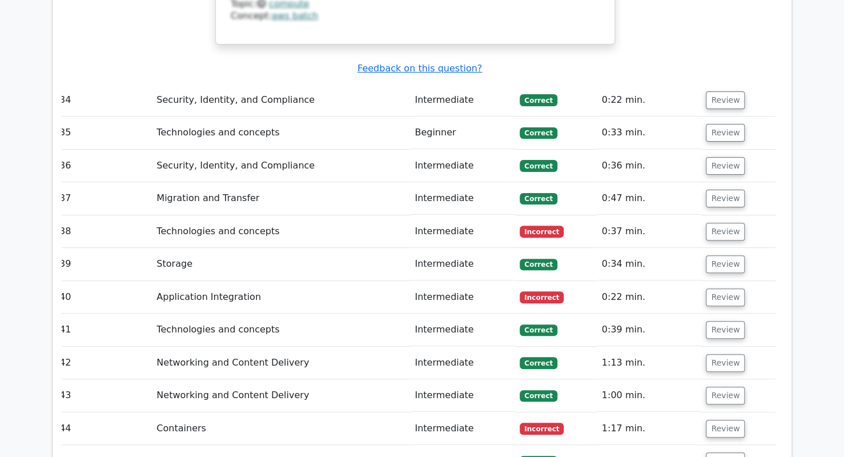
scroll to position [8472, 0]
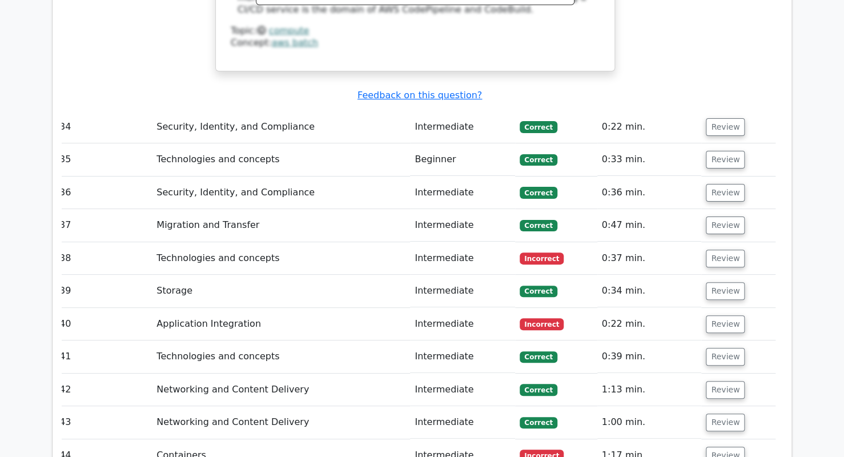
scroll to position [8449, 0]
click at [718, 446] on button "Review" at bounding box center [725, 455] width 39 height 18
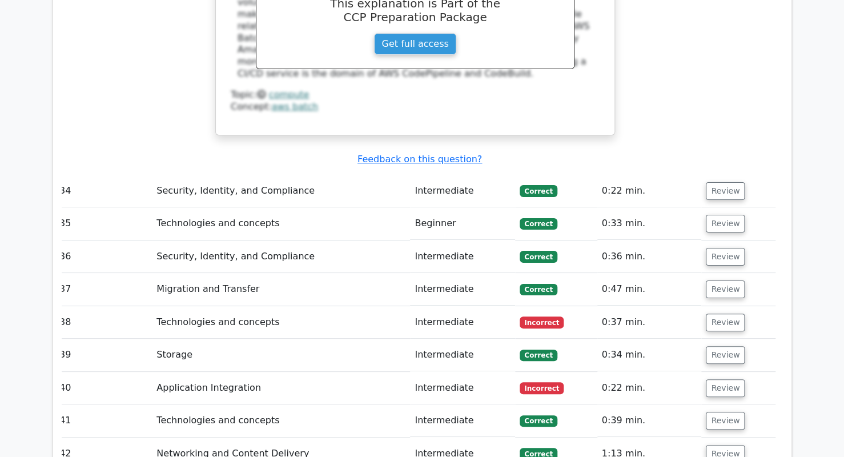
scroll to position [8384, 0]
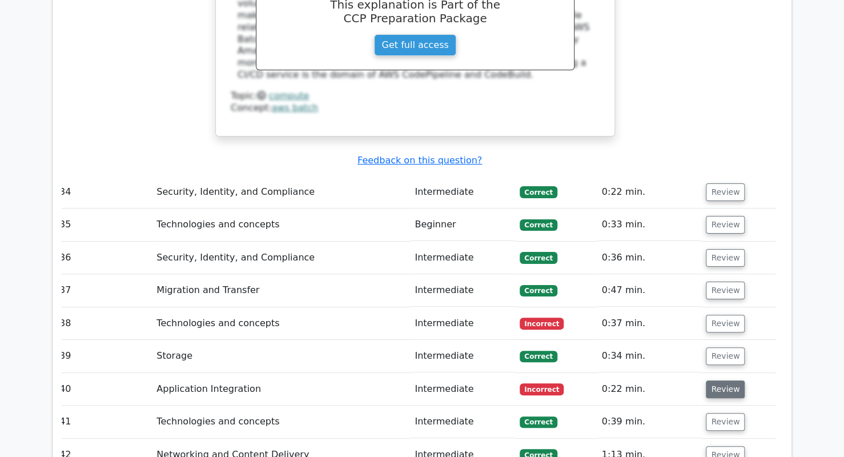
click at [720, 380] on button "Review" at bounding box center [725, 389] width 39 height 18
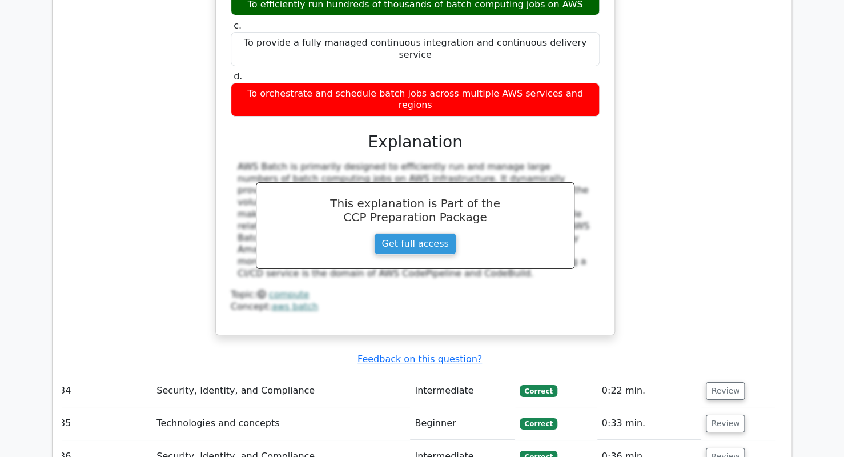
scroll to position [8184, 0]
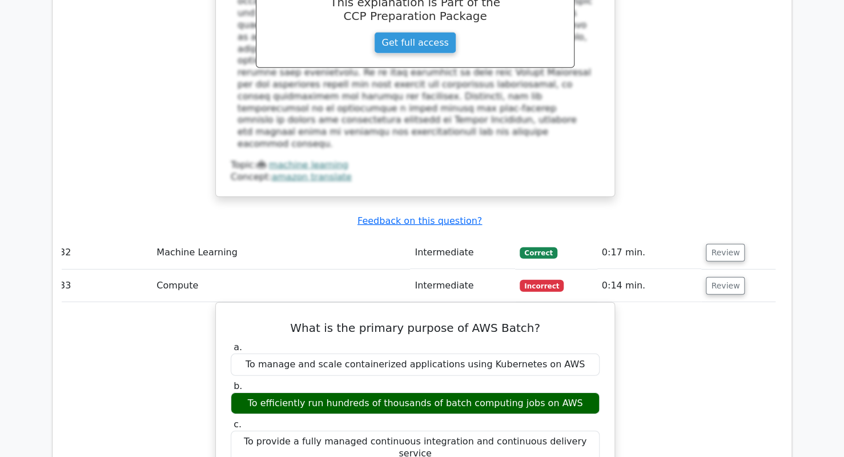
scroll to position [7787, 0]
